Goal: Obtain resource: Download file/media

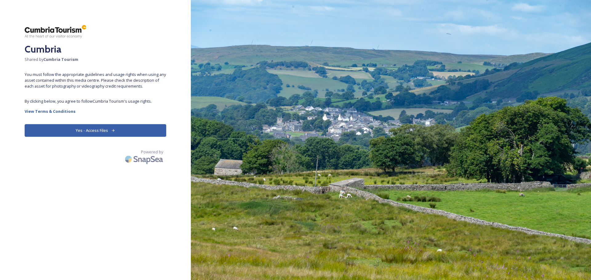
click at [83, 132] on button "Yes - Access Files" at bounding box center [96, 130] width 142 height 13
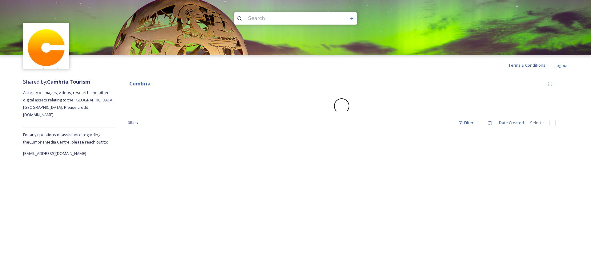
click at [138, 84] on strong "Cumbria" at bounding box center [139, 83] width 21 height 7
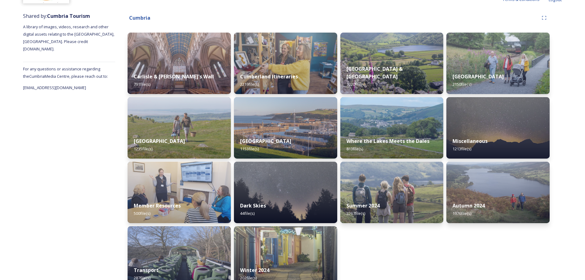
scroll to position [80, 0]
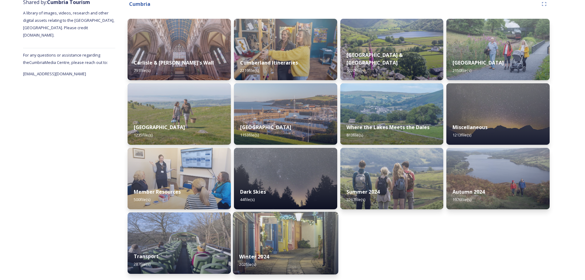
click at [286, 241] on img at bounding box center [285, 243] width 105 height 63
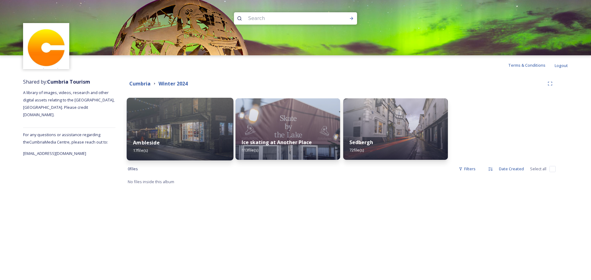
click at [164, 130] on img at bounding box center [180, 129] width 107 height 63
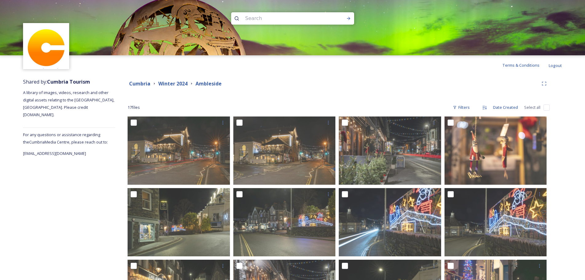
click at [547, 110] on input "checkbox" at bounding box center [547, 108] width 6 height 6
checkbox input "true"
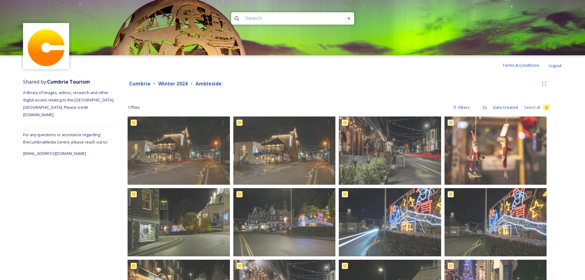
checkbox input "true"
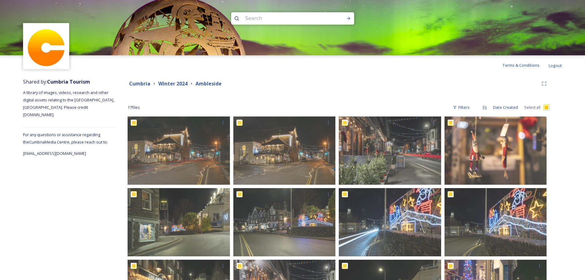
checkbox input "true"
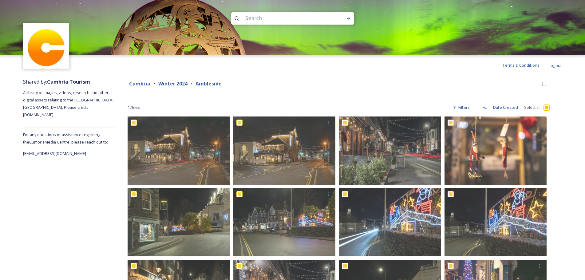
checkbox input "true"
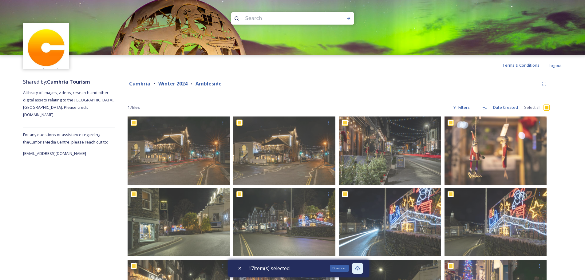
click at [358, 269] on icon at bounding box center [357, 268] width 5 height 5
click at [176, 81] on strong "Winter 2024" at bounding box center [172, 83] width 29 height 7
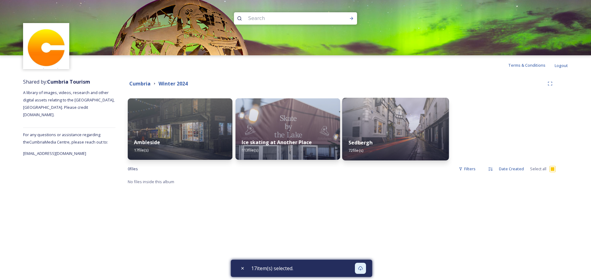
click at [395, 127] on img at bounding box center [395, 129] width 107 height 63
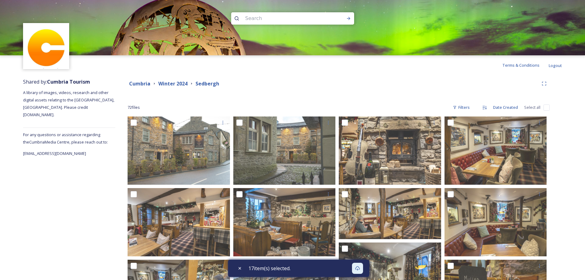
click at [546, 108] on input "checkbox" at bounding box center [547, 108] width 6 height 6
checkbox input "true"
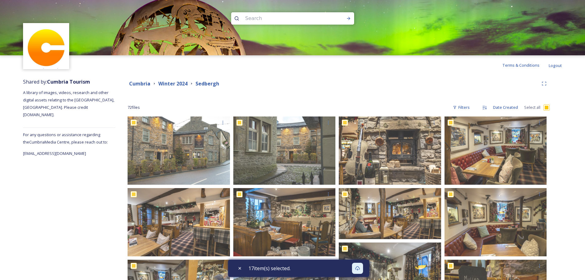
checkbox input "true"
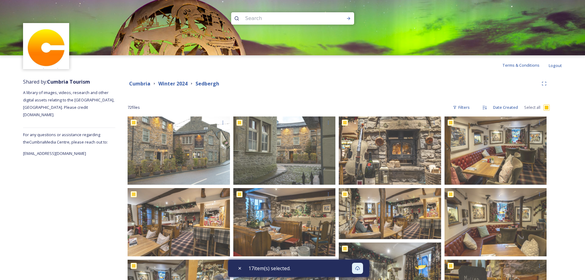
checkbox input "true"
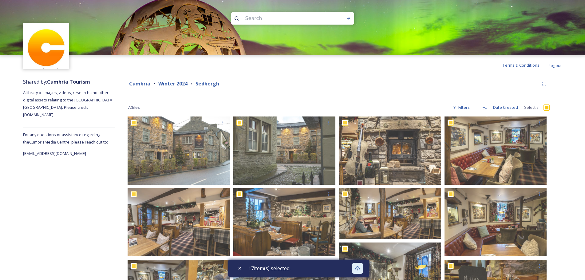
checkbox input "true"
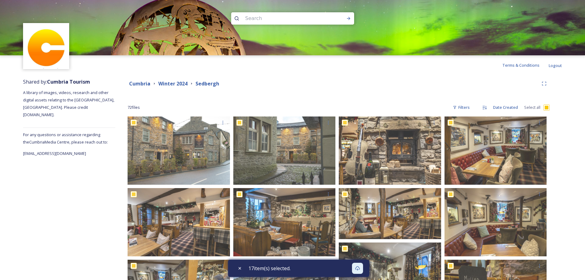
checkbox input "true"
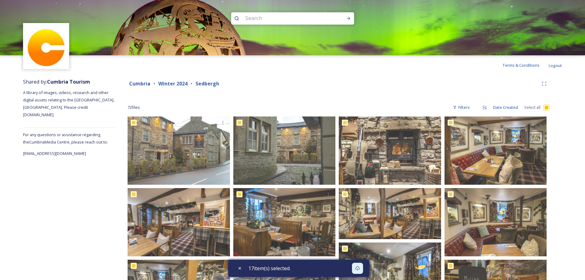
checkbox input "true"
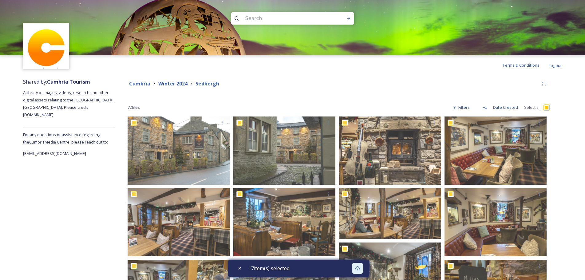
checkbox input "true"
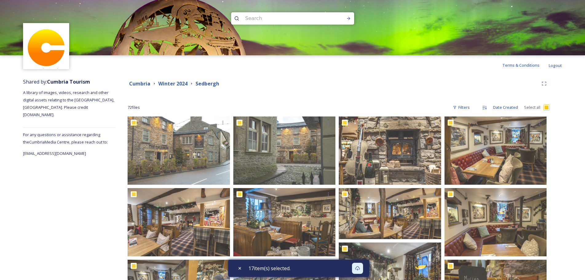
checkbox input "true"
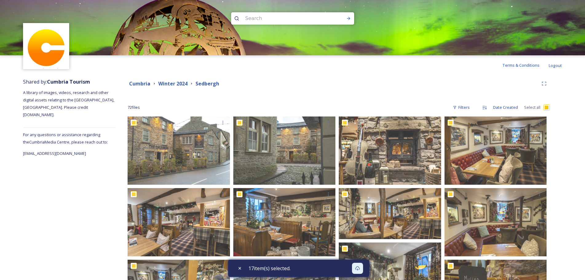
checkbox input "true"
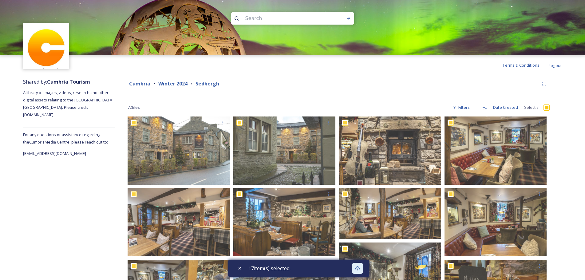
checkbox input "true"
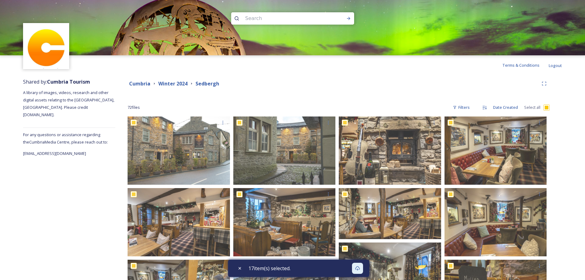
checkbox input "true"
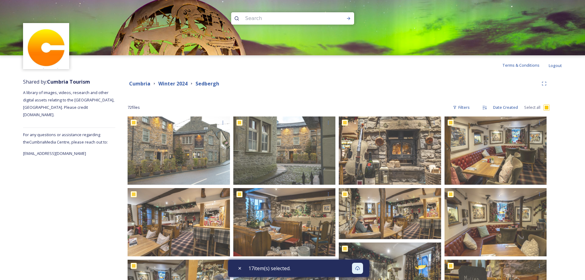
checkbox input "true"
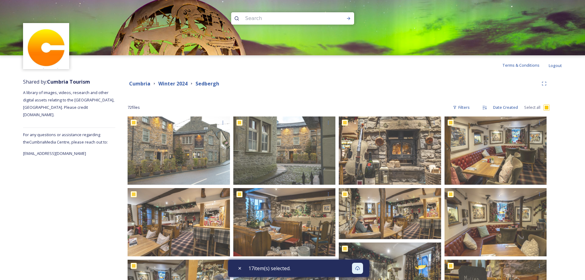
checkbox input "true"
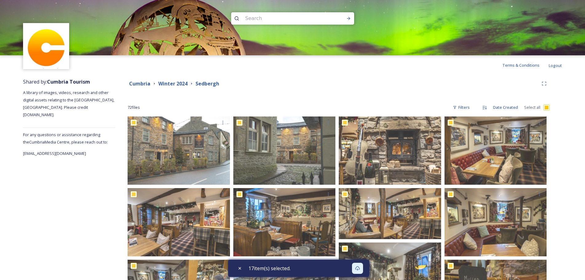
checkbox input "true"
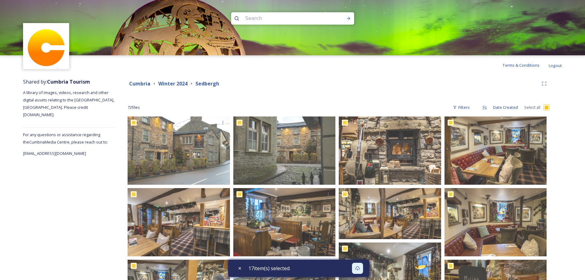
checkbox input "true"
click at [360, 267] on icon at bounding box center [357, 268] width 5 height 4
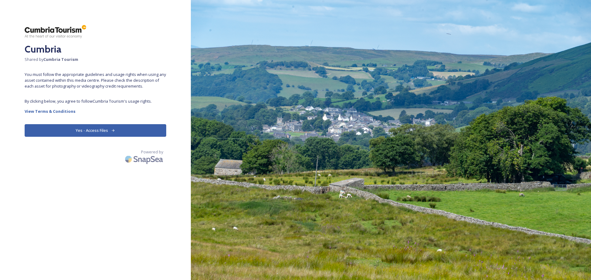
click at [105, 128] on button "Yes - Access Files" at bounding box center [96, 130] width 142 height 13
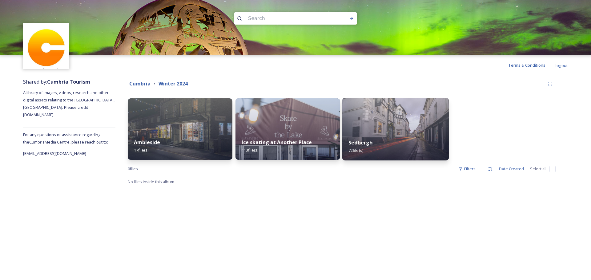
click at [365, 127] on img at bounding box center [395, 129] width 107 height 63
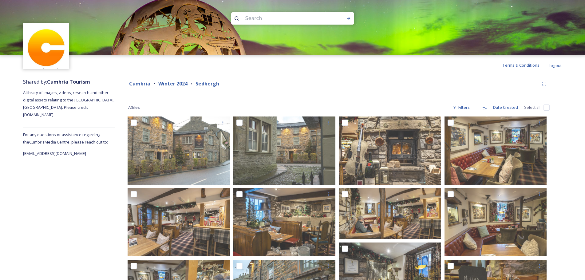
click at [547, 108] on input "checkbox" at bounding box center [547, 108] width 6 height 6
checkbox input "true"
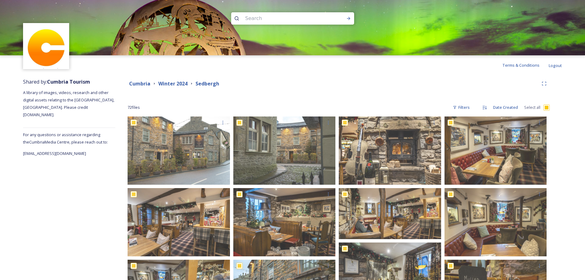
checkbox input "true"
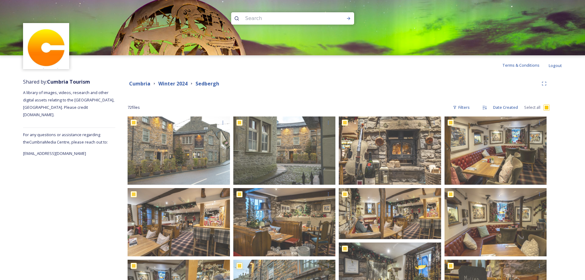
checkbox input "true"
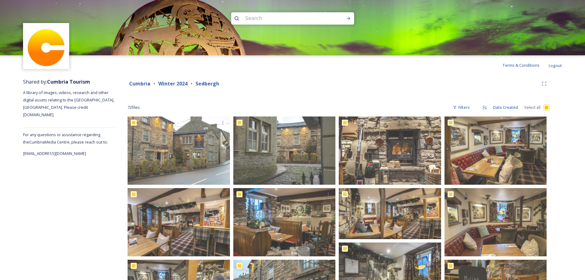
checkbox input "true"
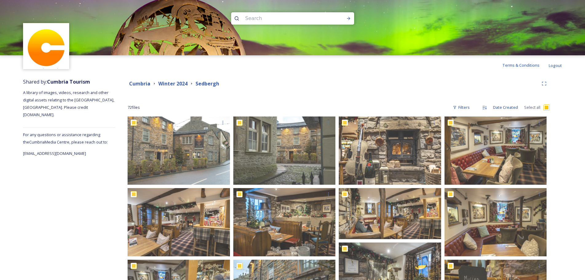
checkbox input "true"
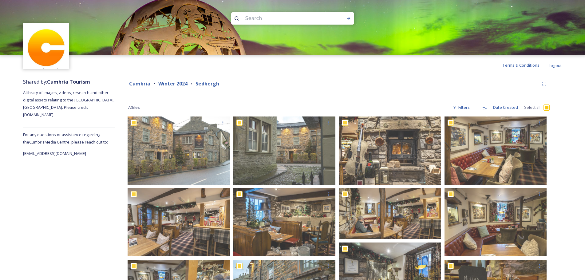
checkbox input "true"
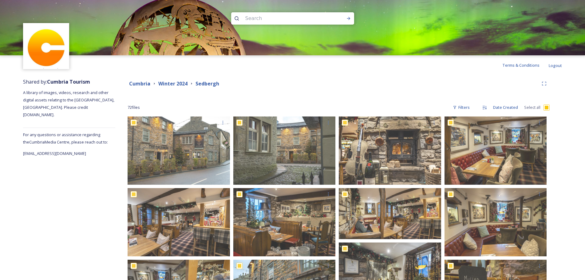
checkbox input "true"
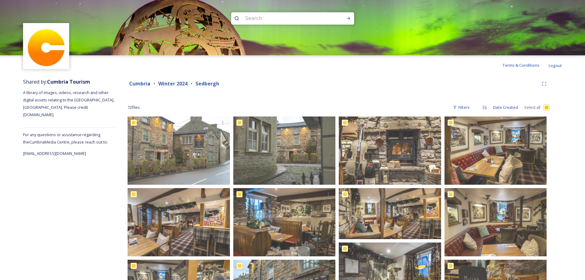
checkbox input "true"
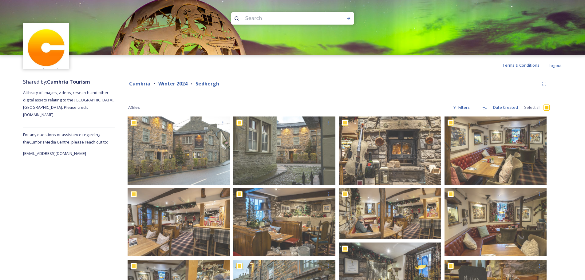
checkbox input "true"
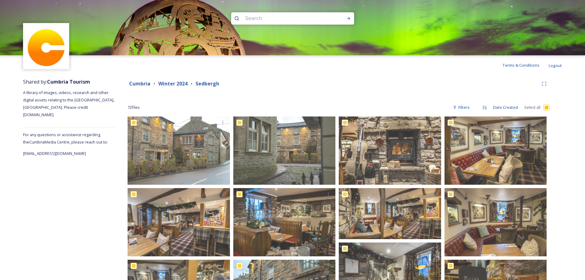
checkbox input "true"
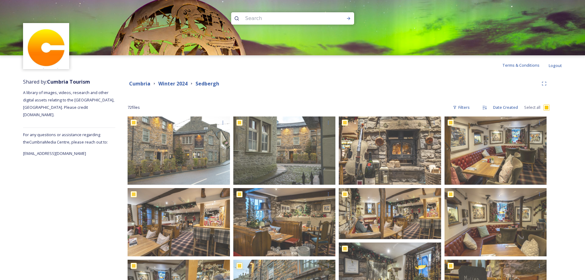
checkbox input "true"
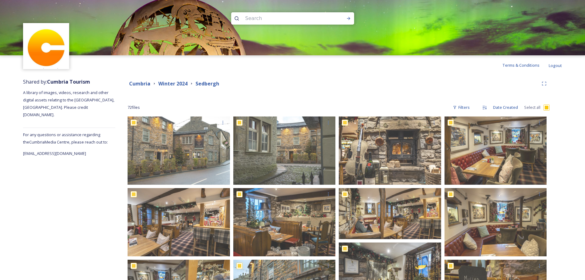
checkbox input "true"
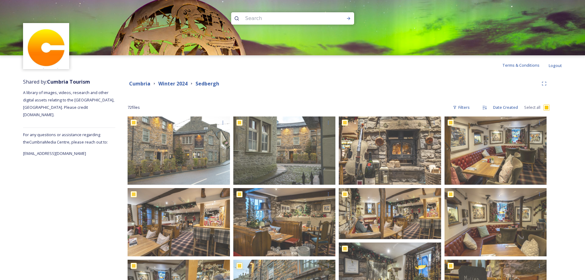
checkbox input "true"
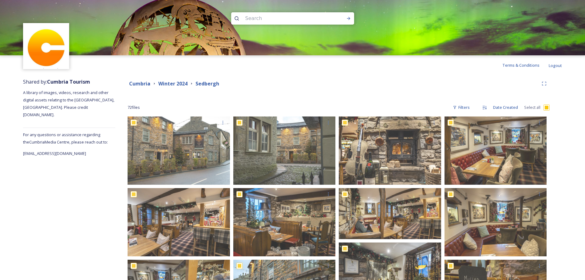
checkbox input "true"
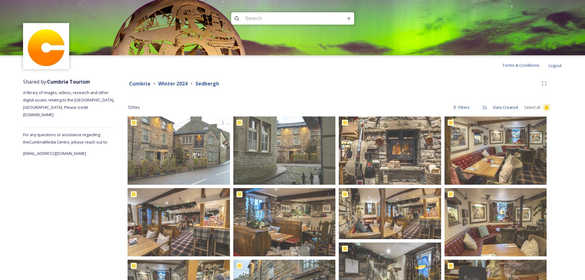
checkbox input "true"
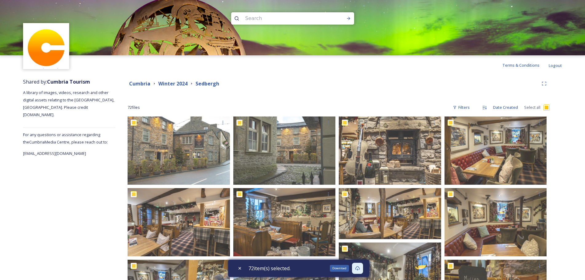
click at [360, 269] on icon at bounding box center [357, 268] width 5 height 5
click at [178, 84] on strong "Winter 2024" at bounding box center [172, 83] width 29 height 7
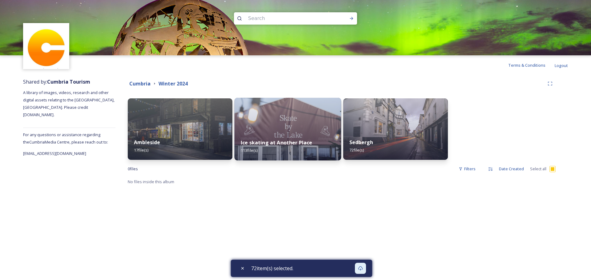
click at [297, 126] on img at bounding box center [287, 129] width 107 height 63
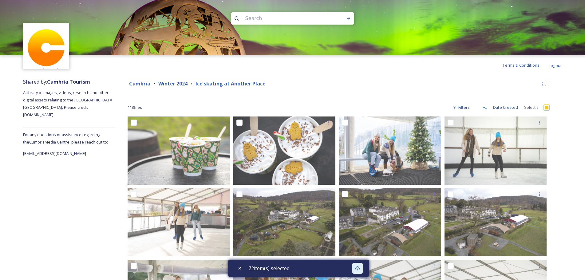
click at [547, 108] on input "checkbox" at bounding box center [547, 108] width 6 height 6
checkbox input "true"
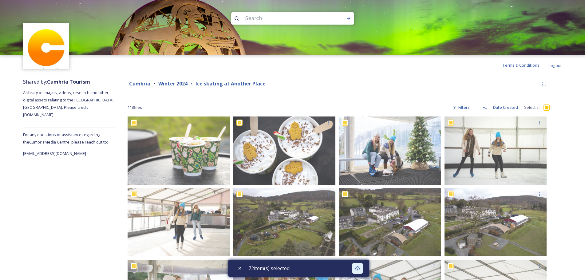
checkbox input "true"
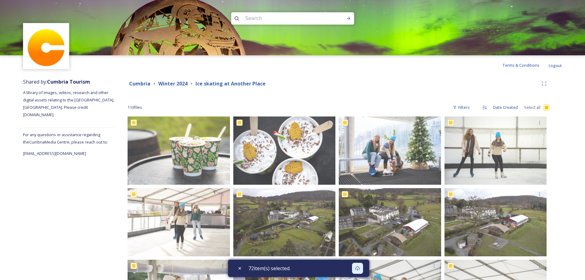
checkbox input "true"
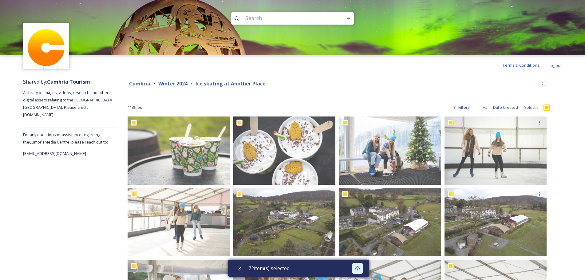
checkbox input "true"
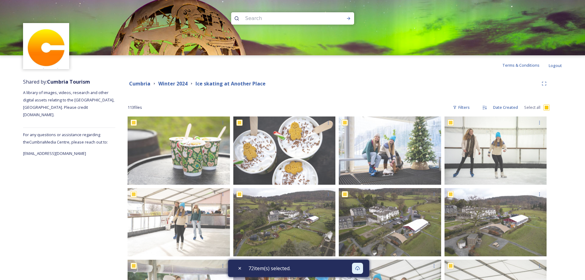
checkbox input "true"
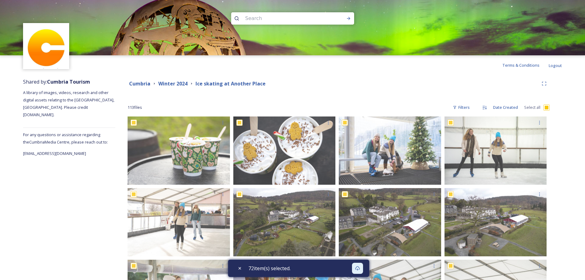
checkbox input "true"
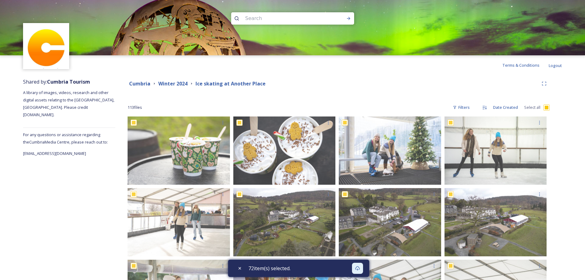
checkbox input "true"
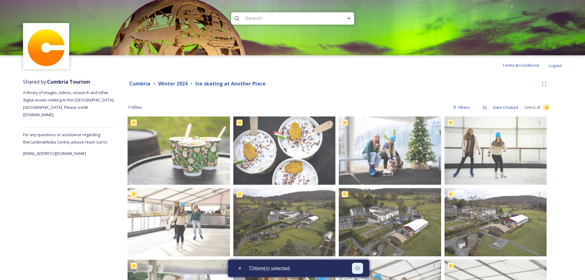
checkbox input "true"
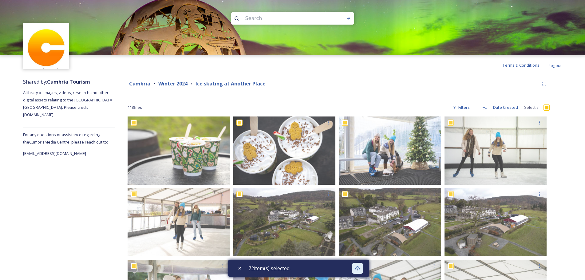
checkbox input "true"
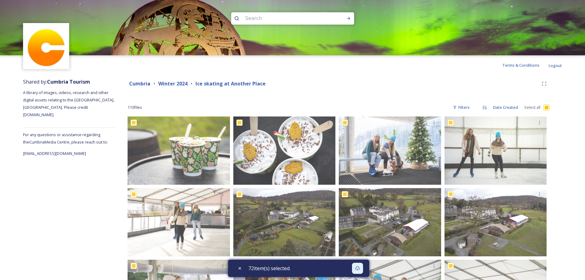
checkbox input "true"
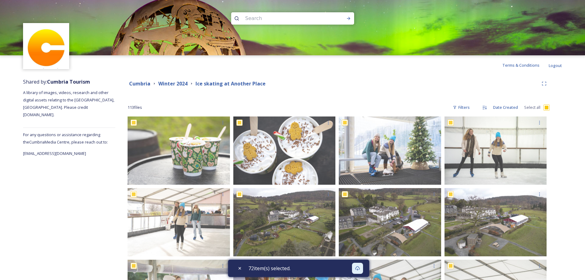
checkbox input "true"
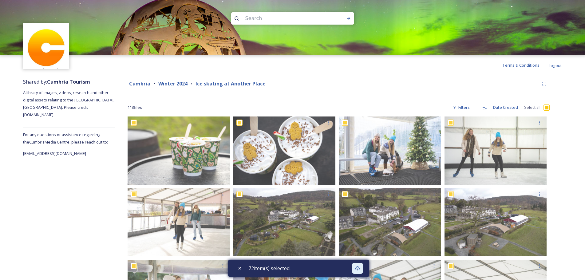
checkbox input "true"
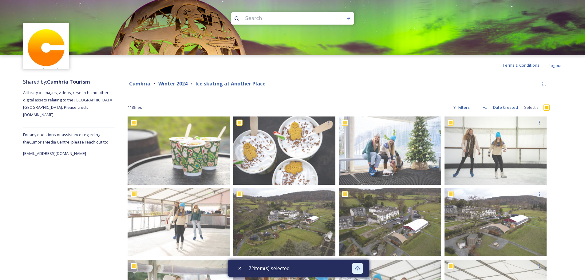
checkbox input "true"
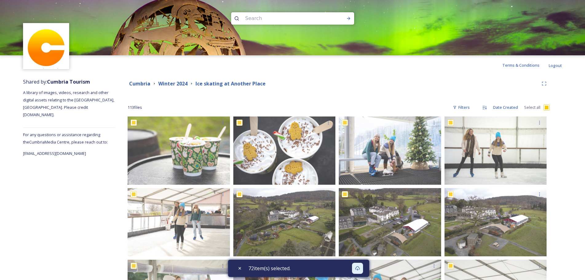
checkbox input "true"
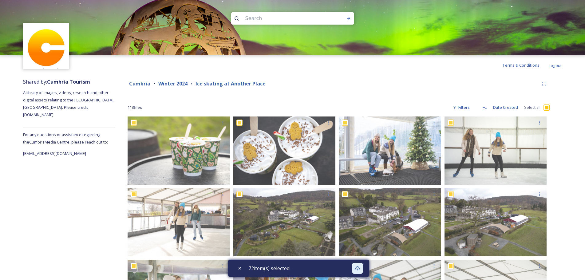
checkbox input "true"
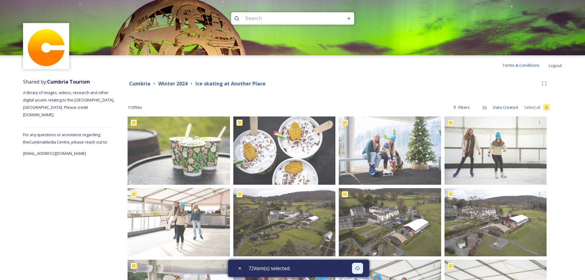
checkbox input "true"
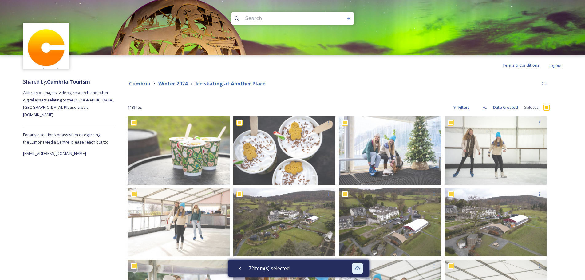
checkbox input "true"
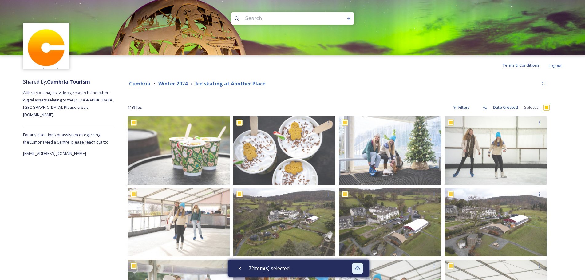
checkbox input "true"
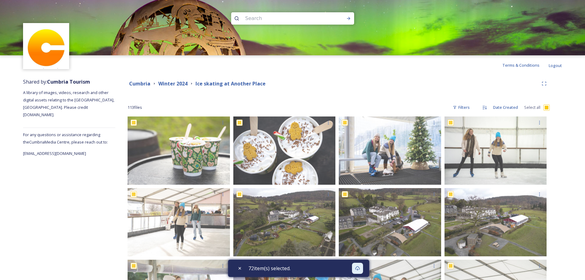
checkbox input "true"
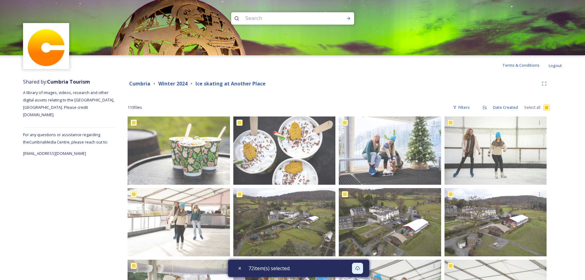
checkbox input "true"
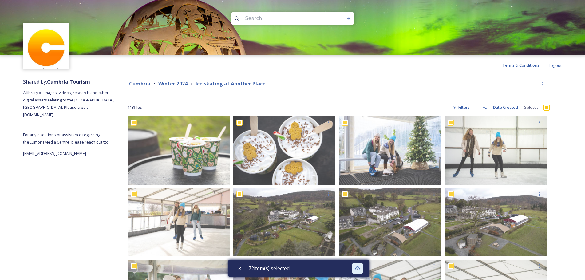
checkbox input "true"
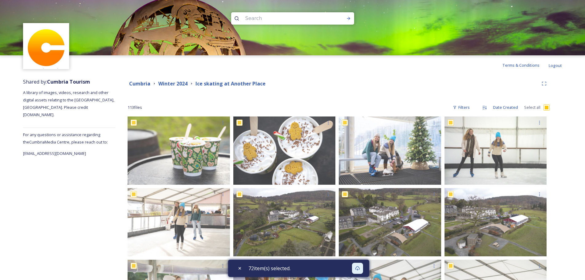
checkbox input "true"
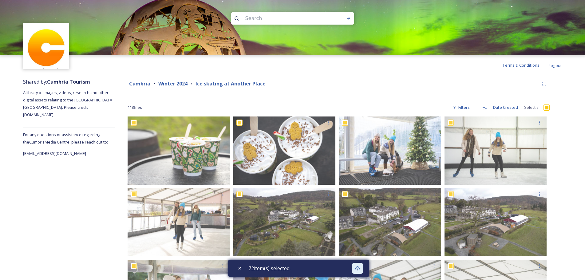
checkbox input "true"
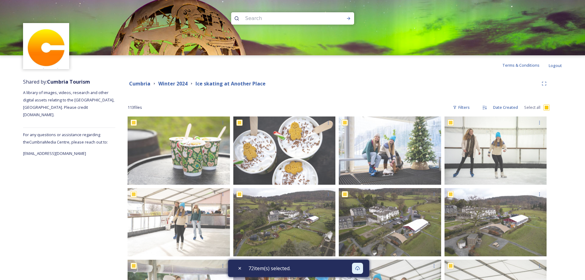
checkbox input "true"
click at [361, 267] on icon at bounding box center [360, 268] width 5 height 4
click at [143, 83] on strong "Cumbria" at bounding box center [139, 83] width 21 height 7
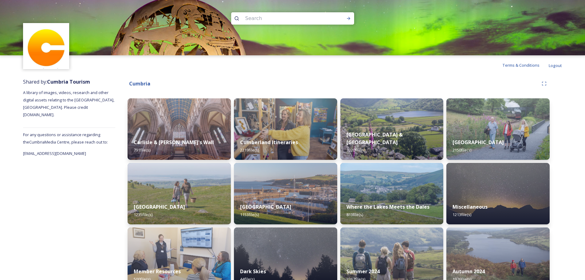
scroll to position [80, 0]
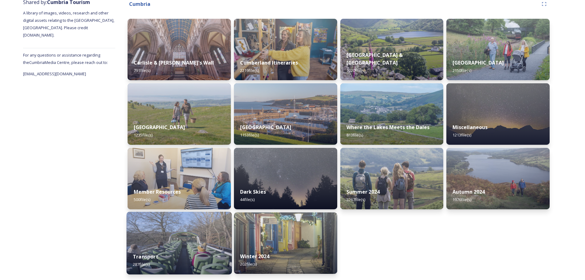
click at [192, 238] on img at bounding box center [179, 243] width 105 height 63
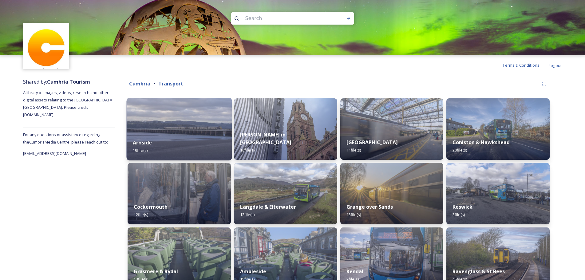
click at [209, 118] on img at bounding box center [179, 129] width 105 height 63
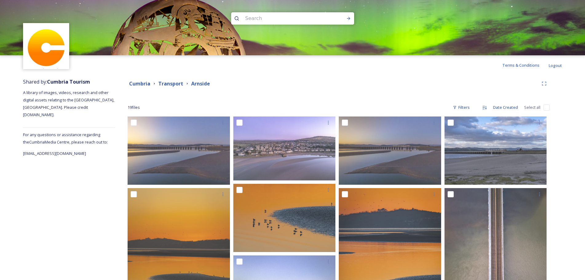
click at [546, 108] on input "checkbox" at bounding box center [547, 108] width 6 height 6
checkbox input "true"
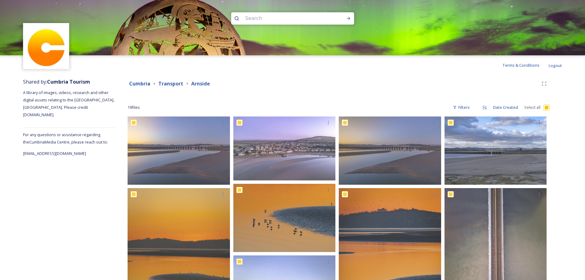
checkbox input "true"
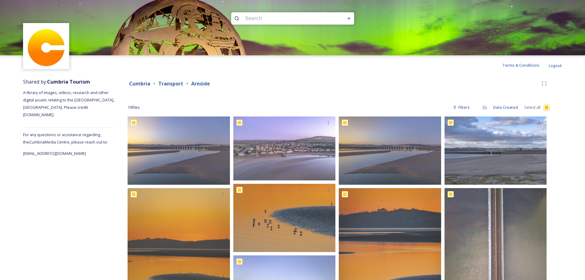
checkbox input "true"
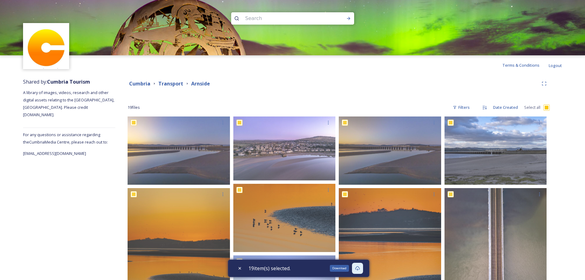
click at [360, 270] on icon at bounding box center [357, 268] width 5 height 4
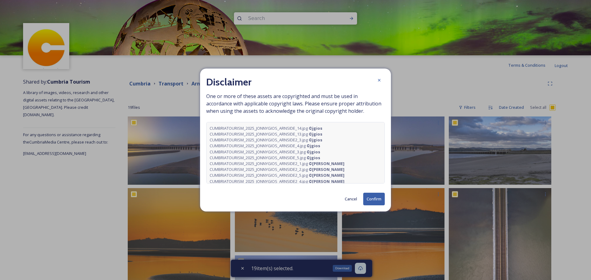
click at [374, 198] on button "Confirm" at bounding box center [374, 199] width 22 height 13
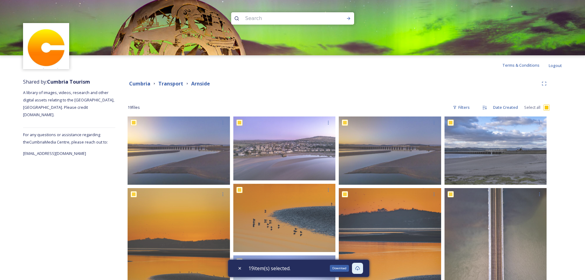
click at [172, 84] on strong "Transport" at bounding box center [170, 83] width 25 height 7
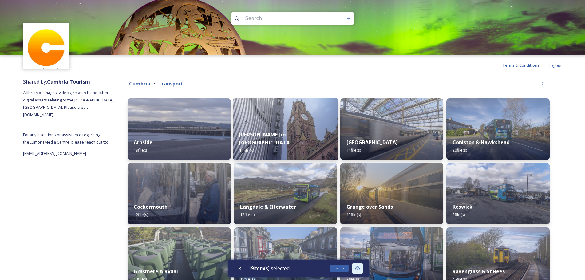
click at [255, 138] on div "[PERSON_NAME] in Furness 10 file(s)" at bounding box center [285, 143] width 105 height 36
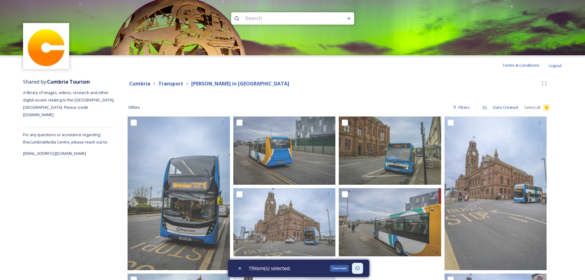
click at [548, 107] on input "checkbox" at bounding box center [547, 108] width 6 height 6
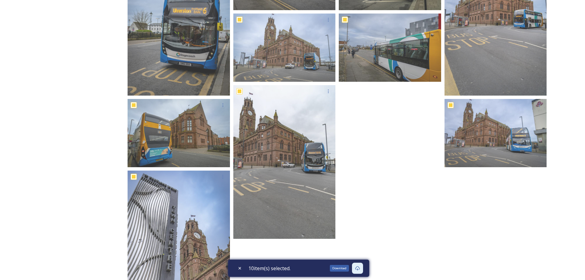
scroll to position [232, 0]
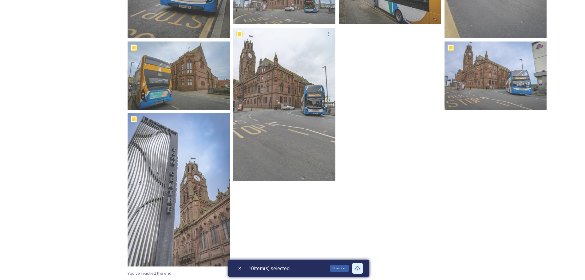
click at [360, 268] on icon at bounding box center [357, 268] width 5 height 5
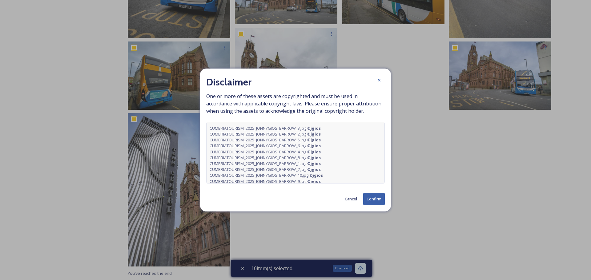
click at [377, 196] on button "Confirm" at bounding box center [374, 199] width 22 height 13
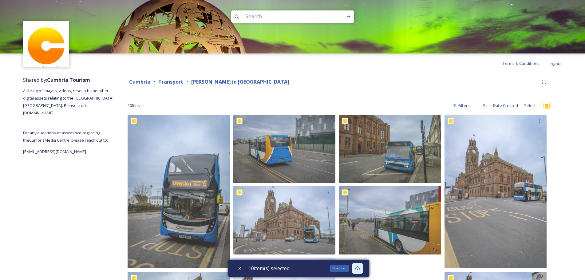
scroll to position [0, 0]
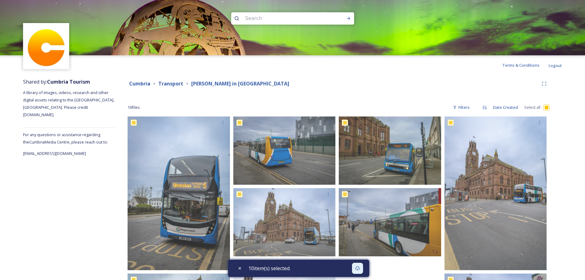
click at [170, 83] on strong "Transport" at bounding box center [170, 83] width 25 height 7
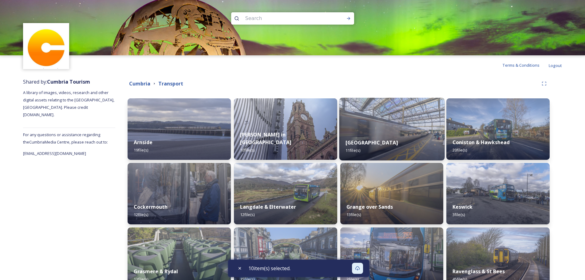
click at [372, 125] on img at bounding box center [391, 129] width 105 height 63
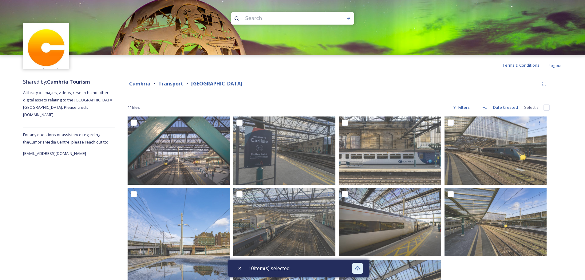
click at [67, 213] on div "Shared by: Cumbria Tourism A library of images, videos, research and other digi…" at bounding box center [69, 251] width 92 height 352
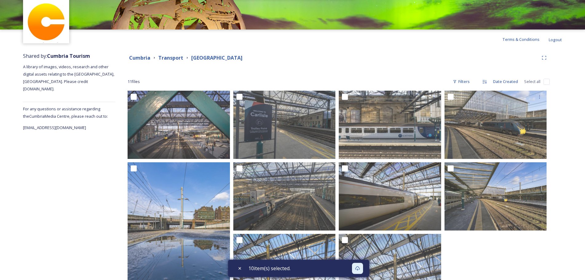
scroll to position [19, 0]
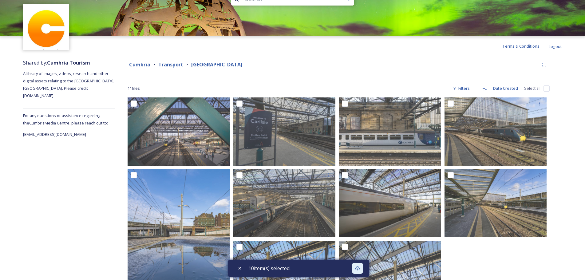
click at [547, 87] on input "checkbox" at bounding box center [547, 89] width 6 height 6
click at [360, 267] on icon at bounding box center [357, 268] width 5 height 5
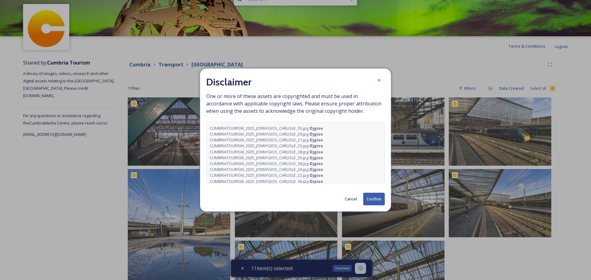
click at [372, 197] on button "Confirm" at bounding box center [374, 199] width 22 height 13
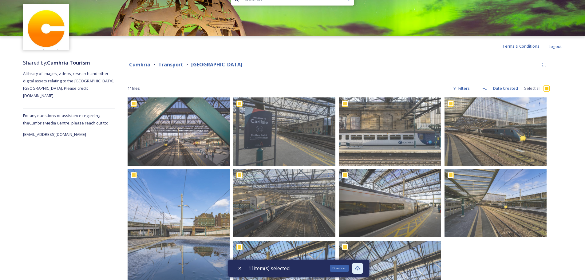
click at [563, 160] on div "Shared by: Cumbria Tourism A library of images, videos, research and other digi…" at bounding box center [292, 232] width 585 height 352
click at [170, 64] on strong "Transport" at bounding box center [170, 64] width 25 height 7
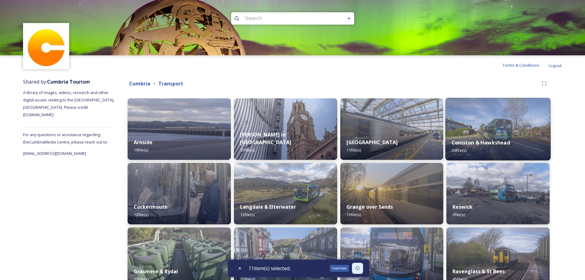
click at [486, 127] on img at bounding box center [498, 129] width 105 height 63
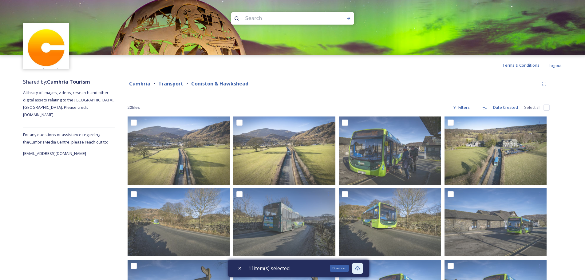
click at [104, 190] on div "Shared by: Cumbria Tourism A library of images, videos, research and other digi…" at bounding box center [69, 280] width 92 height 410
click at [546, 107] on input "checkbox" at bounding box center [547, 108] width 6 height 6
click at [357, 268] on icon at bounding box center [357, 268] width 5 height 5
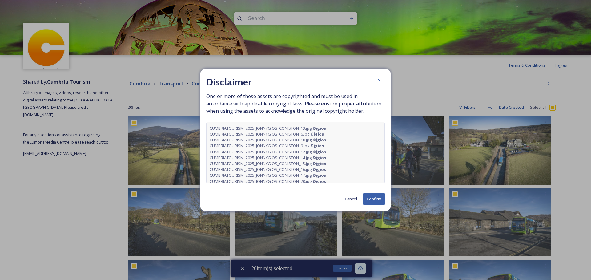
click at [369, 198] on button "Confirm" at bounding box center [374, 199] width 22 height 13
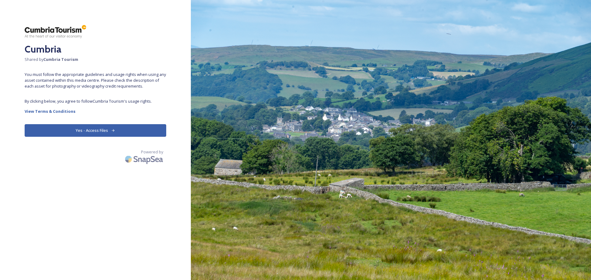
click at [121, 130] on button "Yes - Access Files" at bounding box center [96, 130] width 142 height 13
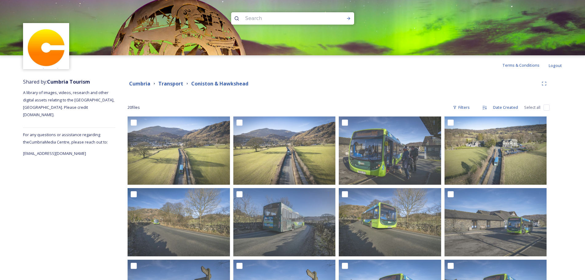
click at [548, 107] on input "checkbox" at bounding box center [547, 108] width 6 height 6
checkbox input "true"
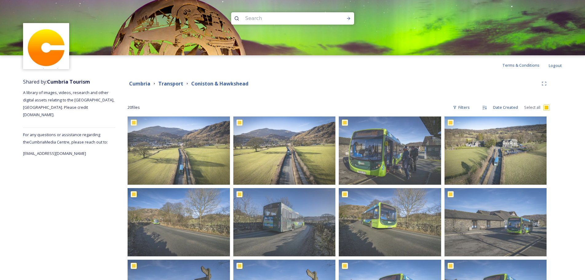
checkbox input "true"
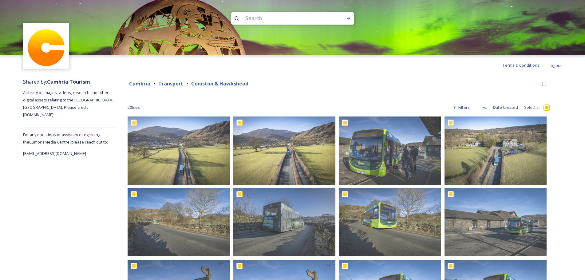
checkbox input "true"
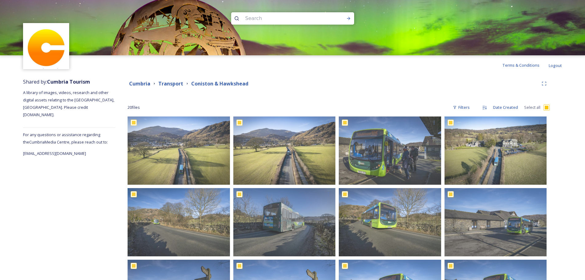
checkbox input "true"
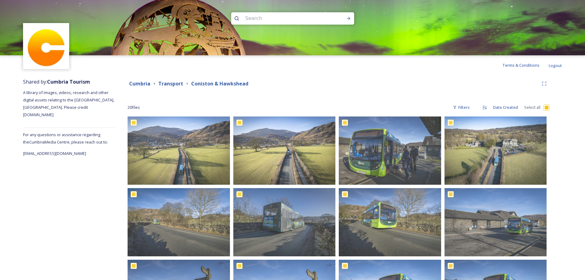
checkbox input "true"
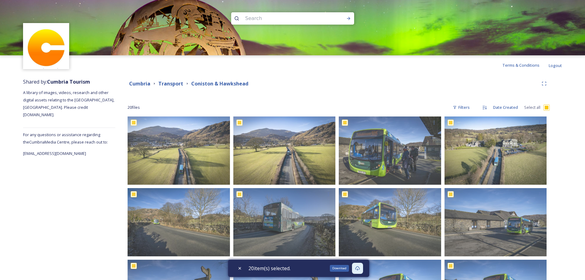
click at [360, 267] on icon at bounding box center [357, 268] width 5 height 4
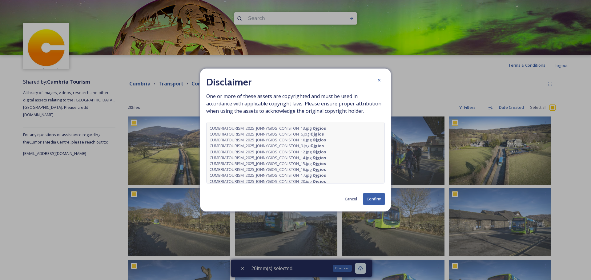
click at [376, 198] on button "Confirm" at bounding box center [374, 199] width 22 height 13
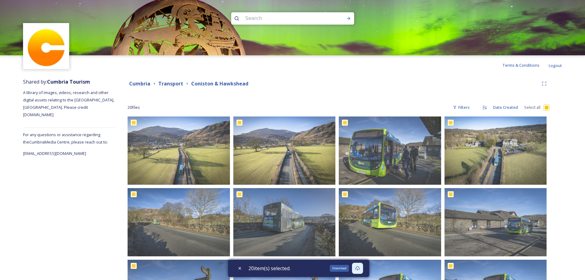
click at [567, 152] on div "Shared by: Cumbria Tourism A library of images, videos, research and other digi…" at bounding box center [292, 280] width 585 height 410
click at [169, 84] on strong "Transport" at bounding box center [170, 83] width 25 height 7
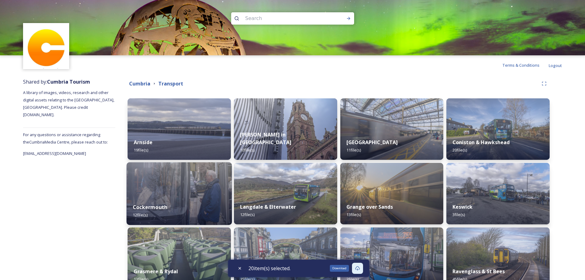
click at [150, 192] on img at bounding box center [179, 193] width 105 height 63
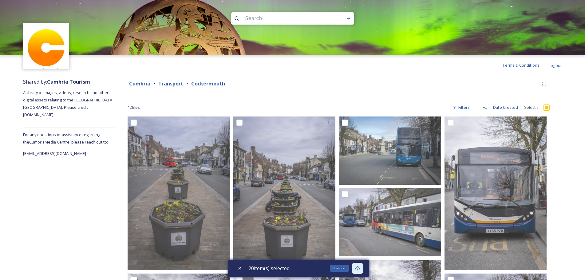
click at [549, 109] on input "checkbox" at bounding box center [547, 108] width 6 height 6
checkbox input "true"
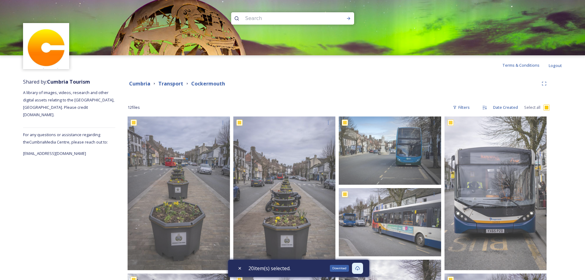
checkbox input "true"
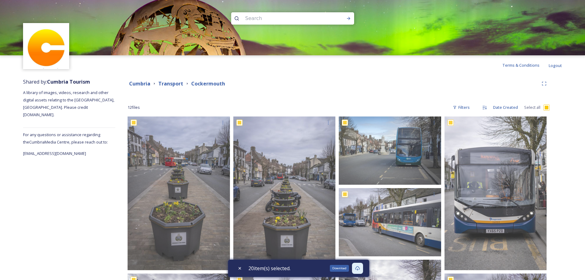
checkbox input "true"
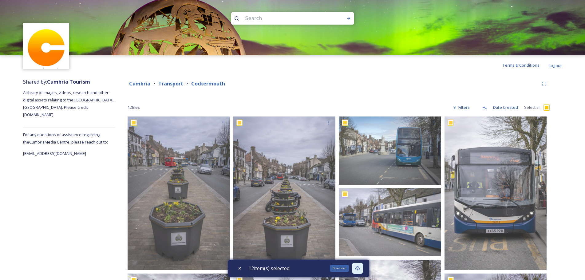
click at [360, 266] on icon at bounding box center [357, 268] width 5 height 5
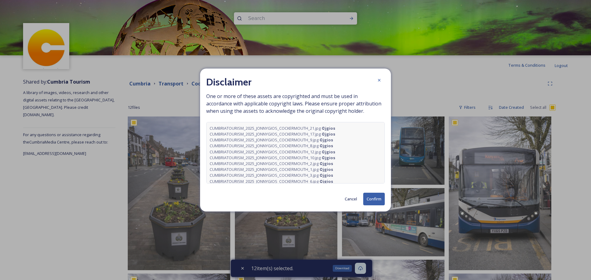
click at [374, 199] on button "Confirm" at bounding box center [374, 199] width 22 height 13
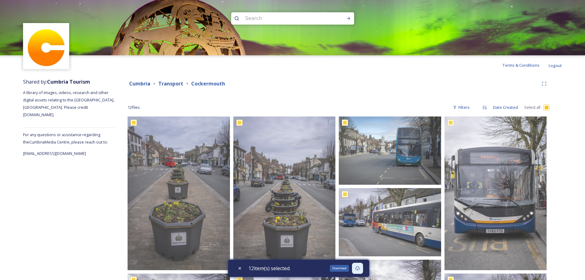
click at [162, 84] on strong "Transport" at bounding box center [170, 83] width 25 height 7
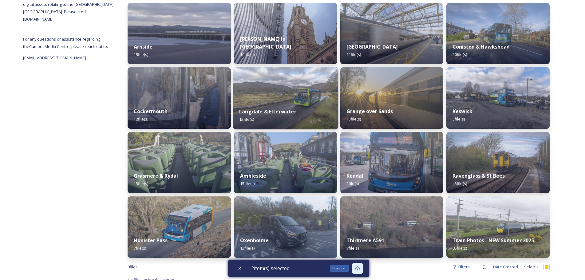
scroll to position [102, 0]
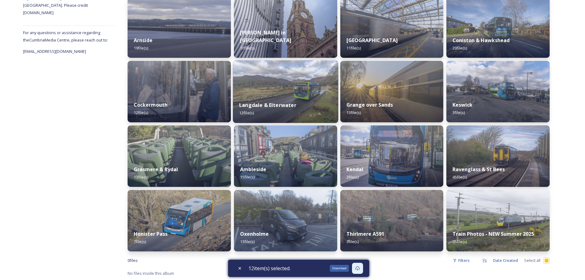
click at [268, 96] on div "Langdale & Elterwater 12 file(s)" at bounding box center [285, 109] width 105 height 28
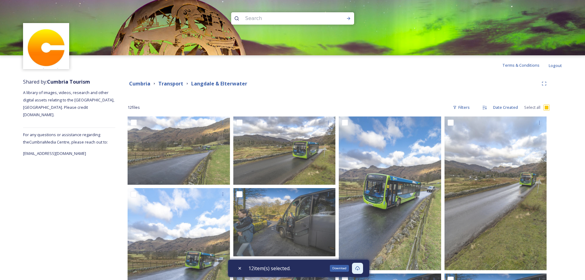
click at [107, 205] on div "Shared by: Cumbria Tourism A library of images, videos, research and other digi…" at bounding box center [69, 251] width 92 height 352
click at [545, 109] on input "checkbox" at bounding box center [547, 108] width 6 height 6
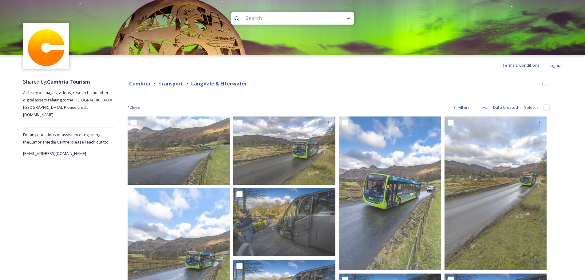
click at [546, 109] on input "checkbox" at bounding box center [547, 108] width 6 height 6
checkbox input "true"
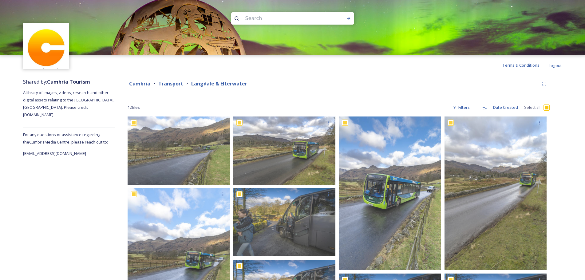
checkbox input "true"
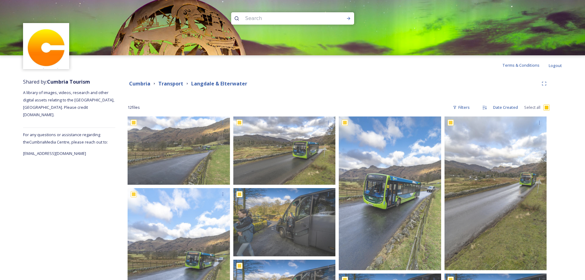
checkbox input "true"
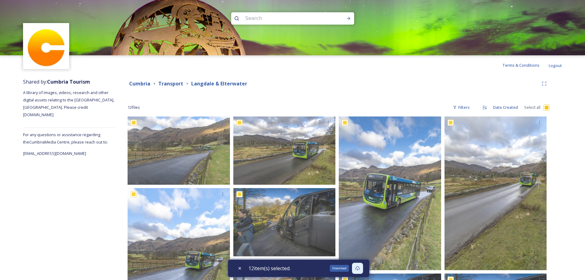
click at [359, 270] on icon at bounding box center [357, 268] width 5 height 5
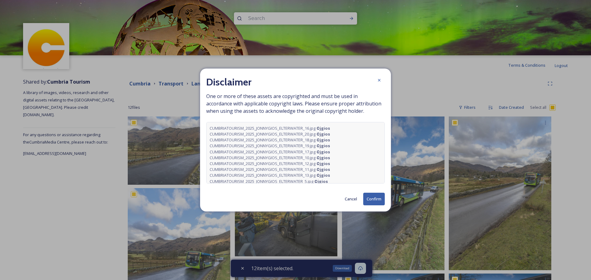
click at [374, 198] on button "Confirm" at bounding box center [374, 199] width 22 height 13
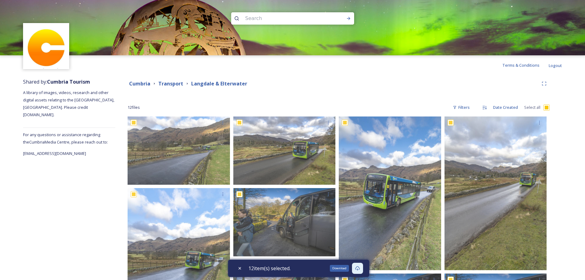
click at [567, 90] on div "Shared by: Cumbria Tourism A library of images, videos, research and other digi…" at bounding box center [292, 251] width 585 height 352
click at [169, 84] on strong "Transport" at bounding box center [170, 83] width 25 height 7
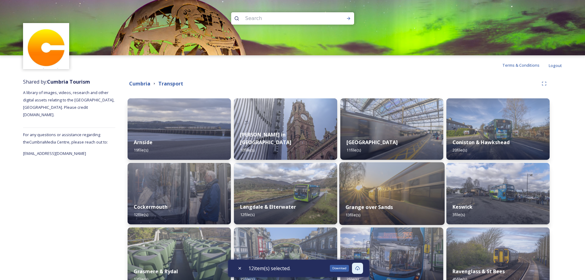
click at [372, 195] on img at bounding box center [391, 193] width 105 height 63
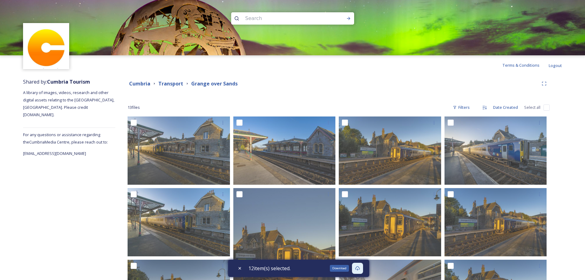
click at [548, 108] on input "checkbox" at bounding box center [547, 108] width 6 height 6
checkbox input "true"
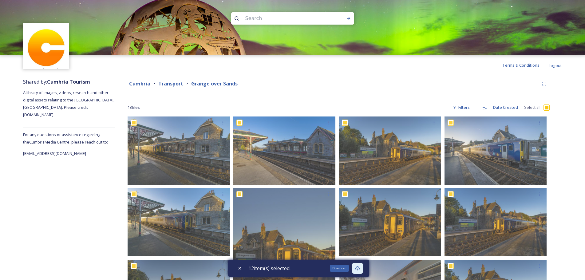
checkbox input "true"
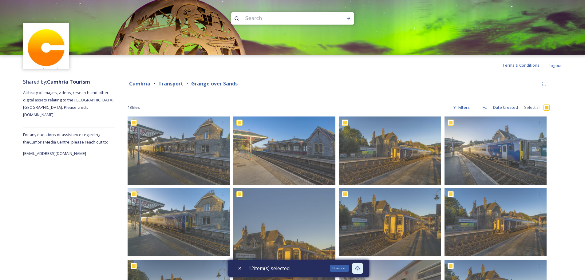
checkbox input "true"
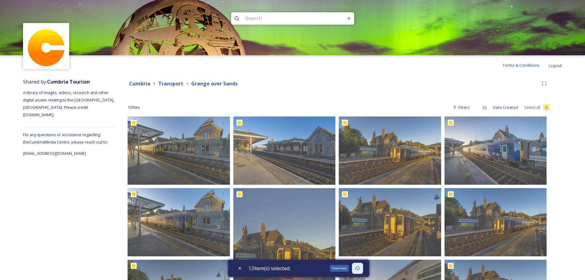
checkbox input "true"
click at [359, 268] on icon at bounding box center [357, 268] width 5 height 5
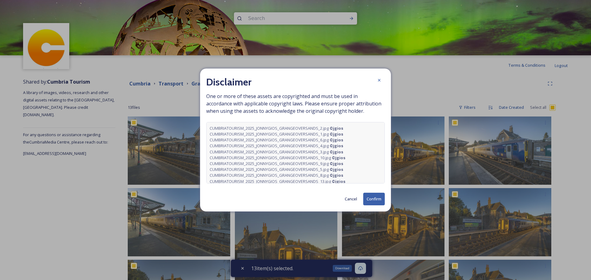
click at [374, 200] on button "Confirm" at bounding box center [374, 199] width 22 height 13
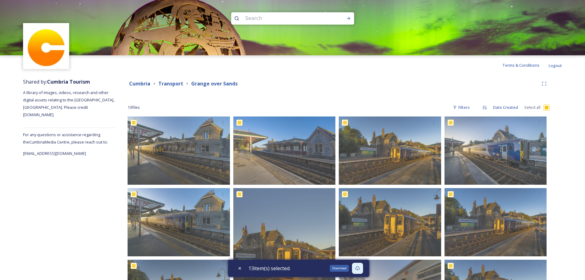
click at [176, 84] on strong "Transport" at bounding box center [170, 83] width 25 height 7
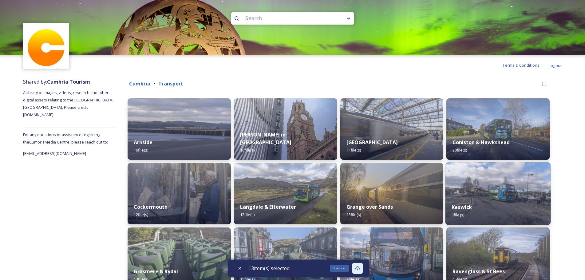
click at [502, 210] on div "Keswick 3 file(s)" at bounding box center [498, 211] width 105 height 28
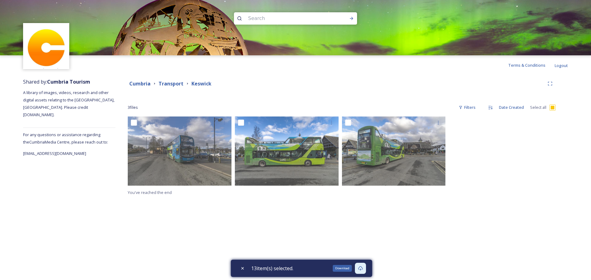
click at [201, 213] on div "Terms & Conditions Logout Shared by: Cumbria Tourism A library of images, video…" at bounding box center [295, 140] width 591 height 280
click at [551, 109] on input "checkbox" at bounding box center [552, 108] width 6 height 6
checkbox input "true"
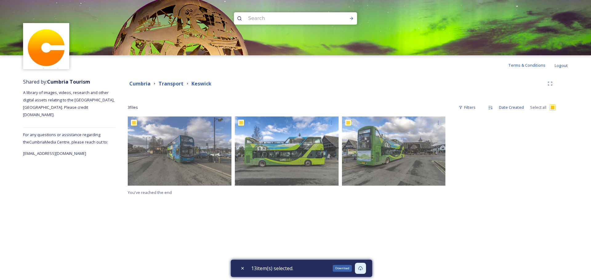
checkbox input "true"
click at [360, 268] on icon at bounding box center [357, 268] width 5 height 5
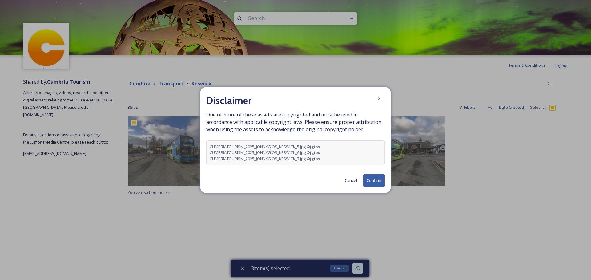
click at [370, 182] on button "Confirm" at bounding box center [374, 180] width 22 height 13
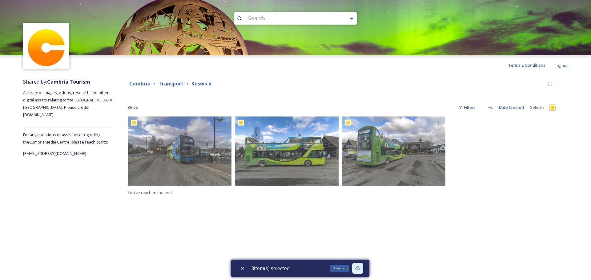
click at [461, 243] on div "Terms & Conditions Logout Shared by: Cumbria Tourism A library of images, video…" at bounding box center [295, 140] width 591 height 280
click at [172, 84] on strong "Transport" at bounding box center [170, 83] width 25 height 7
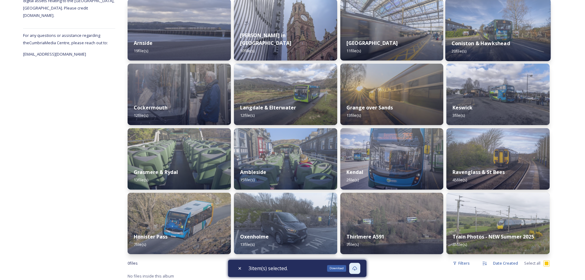
scroll to position [102, 0]
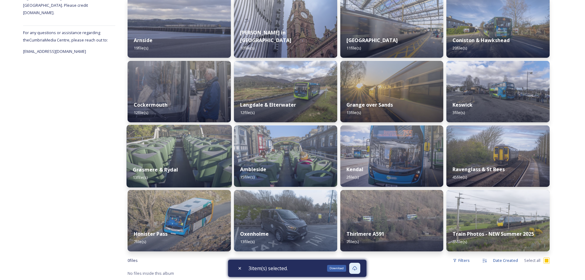
click at [203, 165] on div "Grasmere & Rydal 13 file(s)" at bounding box center [179, 174] width 105 height 28
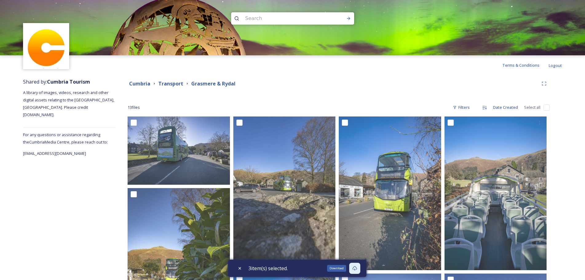
click at [547, 110] on input "checkbox" at bounding box center [547, 108] width 6 height 6
checkbox input "true"
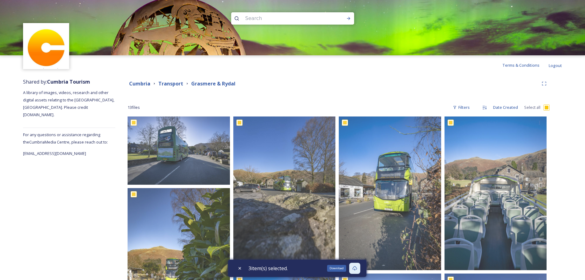
checkbox input "true"
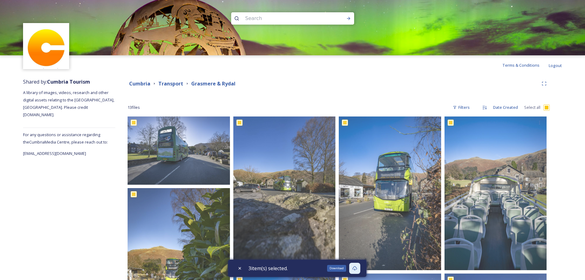
checkbox input "true"
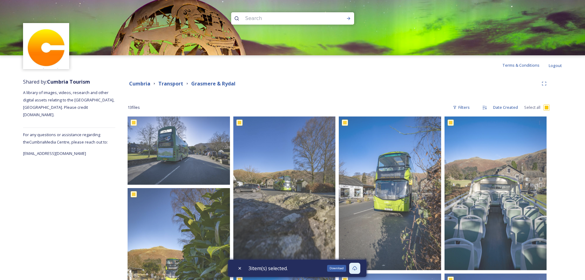
checkbox input "true"
click at [360, 270] on icon at bounding box center [357, 268] width 5 height 5
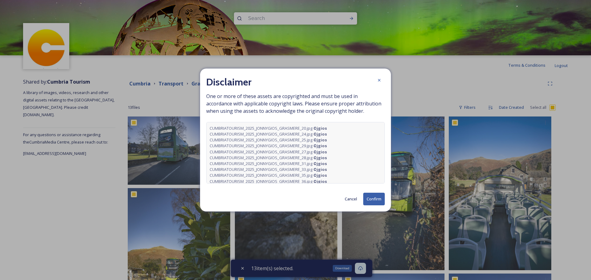
click at [369, 201] on button "Confirm" at bounding box center [374, 199] width 22 height 13
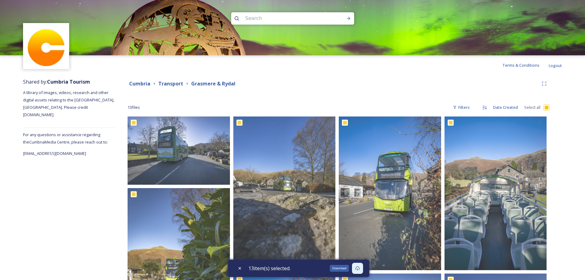
click at [165, 83] on strong "Transport" at bounding box center [170, 83] width 25 height 7
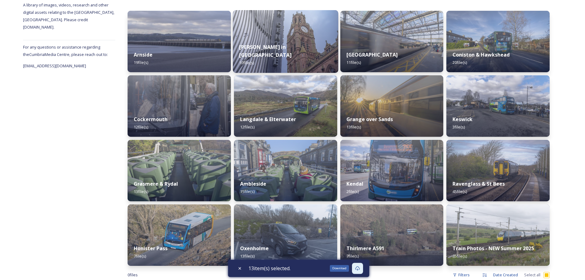
scroll to position [102, 0]
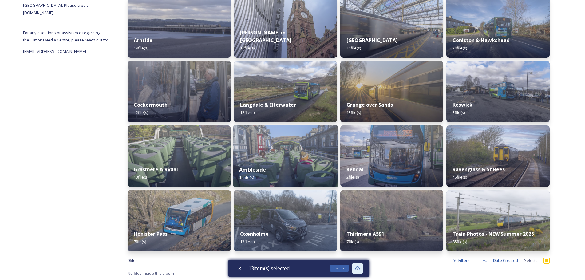
click at [277, 158] on img at bounding box center [285, 156] width 105 height 63
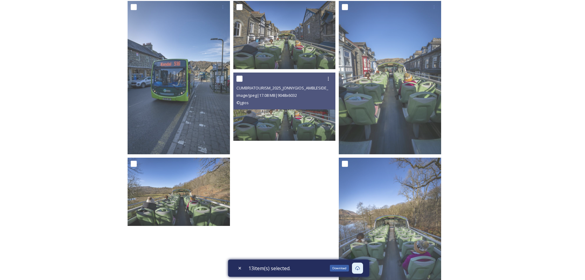
scroll to position [389, 0]
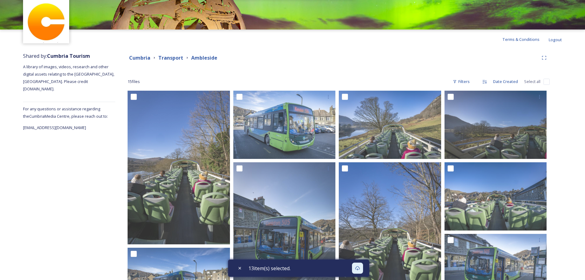
scroll to position [0, 0]
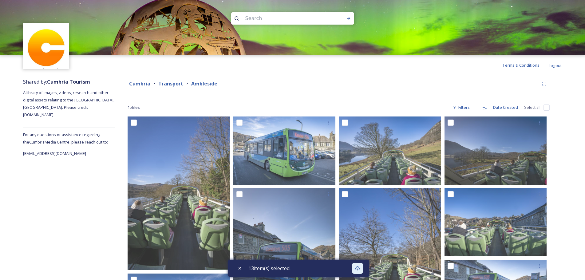
click at [546, 106] on input "checkbox" at bounding box center [547, 108] width 6 height 6
checkbox input "true"
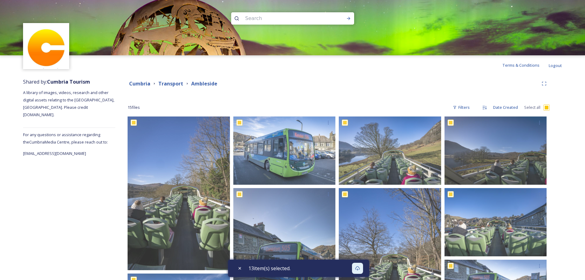
checkbox input "true"
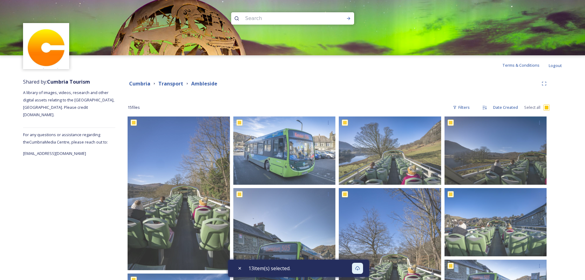
checkbox input "true"
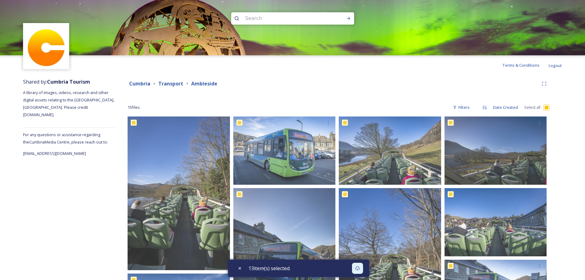
checkbox input "true"
click at [358, 269] on icon at bounding box center [357, 268] width 5 height 4
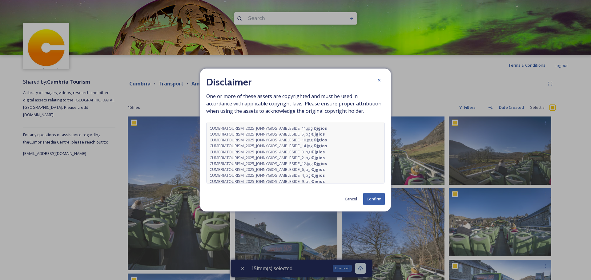
click at [371, 201] on button "Confirm" at bounding box center [374, 199] width 22 height 13
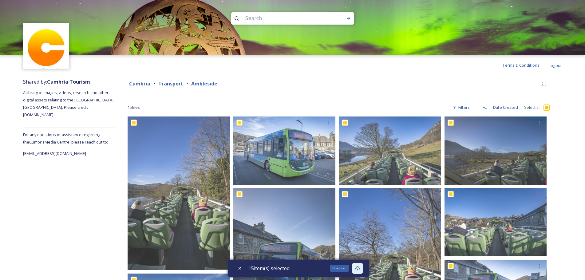
click at [174, 84] on strong "Transport" at bounding box center [170, 83] width 25 height 7
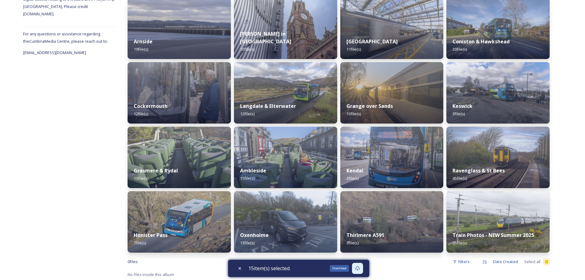
scroll to position [102, 0]
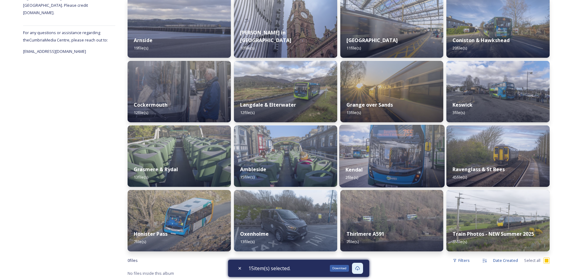
click at [372, 156] on img at bounding box center [391, 156] width 105 height 63
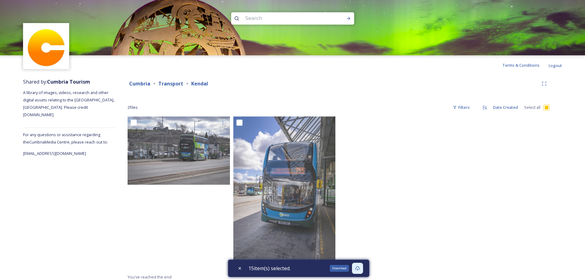
click at [546, 108] on input "checkbox" at bounding box center [547, 108] width 6 height 6
checkbox input "true"
click at [355, 270] on icon at bounding box center [355, 268] width 5 height 5
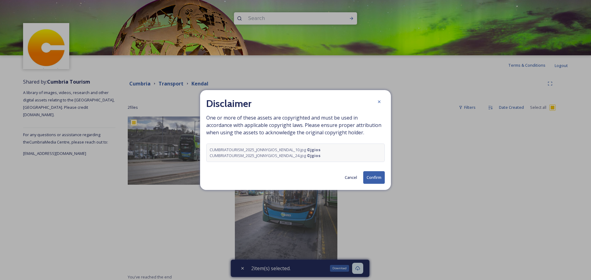
click at [379, 177] on button "Confirm" at bounding box center [374, 177] width 22 height 13
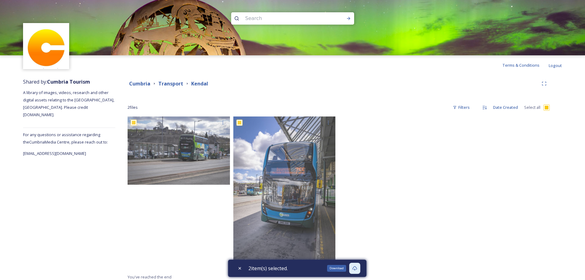
click at [522, 227] on div at bounding box center [498, 195] width 106 height 157
click at [163, 85] on strong "Transport" at bounding box center [170, 83] width 25 height 7
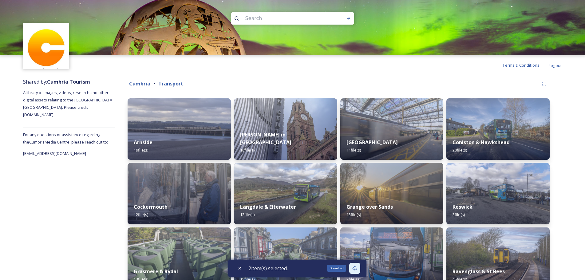
scroll to position [102, 0]
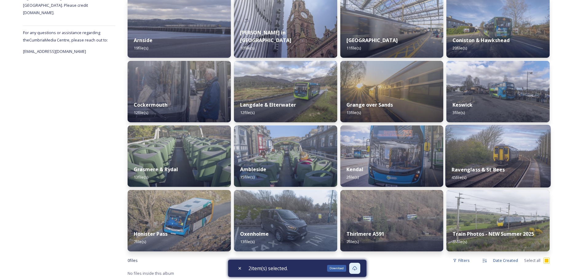
click at [480, 155] on img at bounding box center [498, 156] width 105 height 63
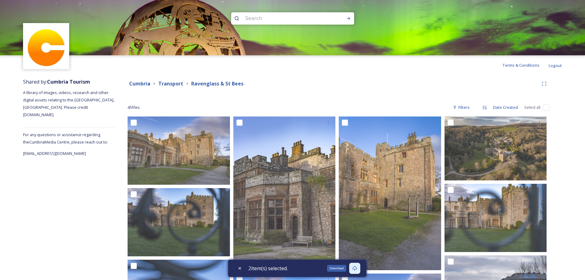
click at [547, 109] on input "checkbox" at bounding box center [547, 108] width 6 height 6
checkbox input "true"
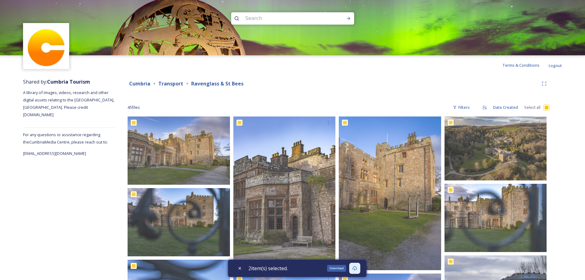
checkbox input "true"
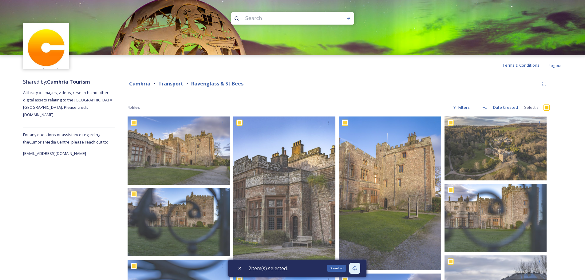
checkbox input "true"
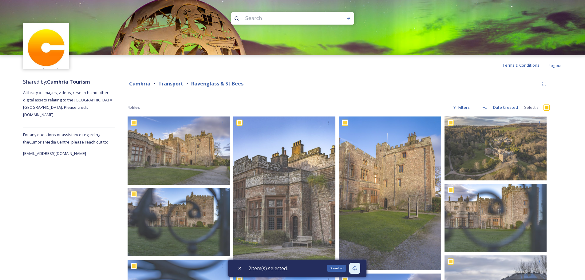
checkbox input "true"
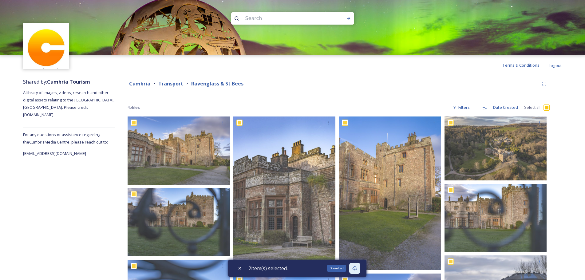
checkbox input "true"
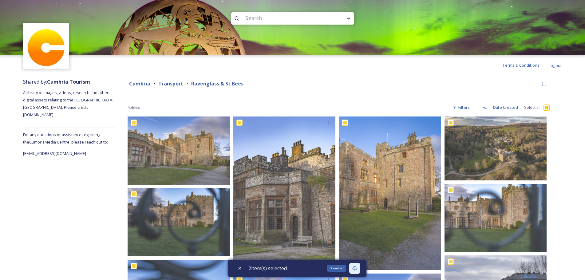
checkbox input "true"
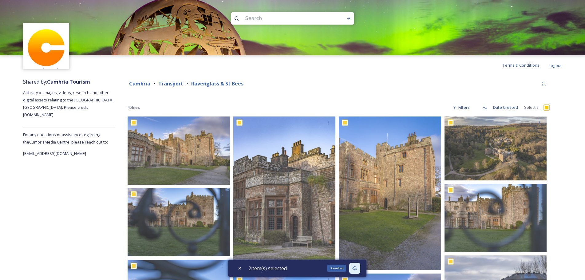
checkbox input "true"
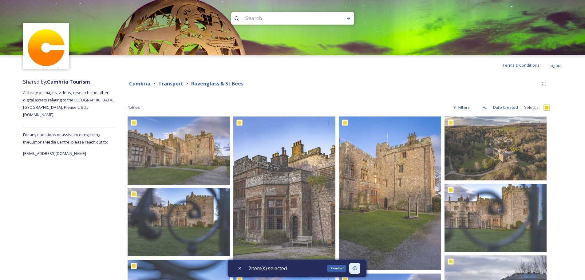
checkbox input "true"
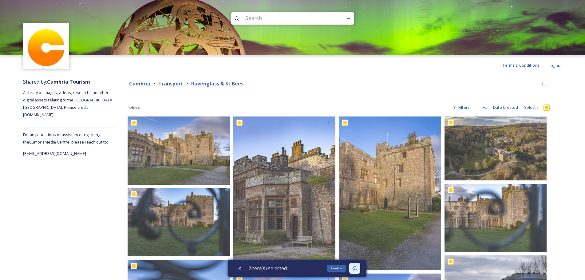
checkbox input "true"
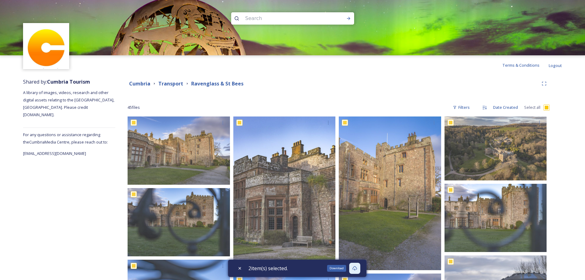
checkbox input "true"
click at [360, 269] on icon at bounding box center [357, 268] width 5 height 5
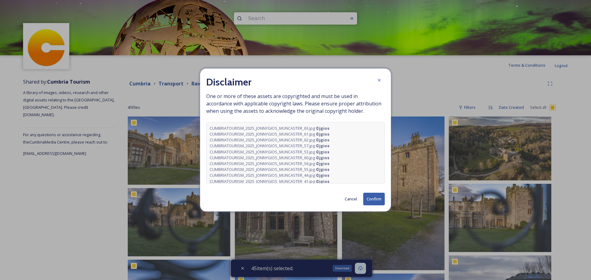
click at [377, 198] on button "Confirm" at bounding box center [374, 199] width 22 height 13
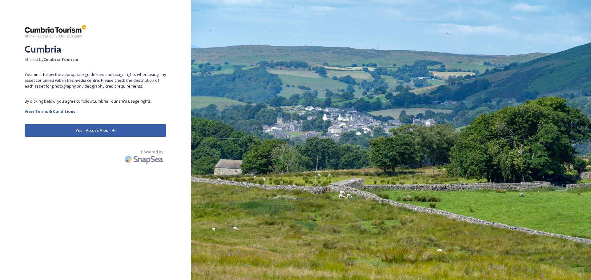
click at [83, 132] on button "Yes - Access Files" at bounding box center [96, 130] width 142 height 13
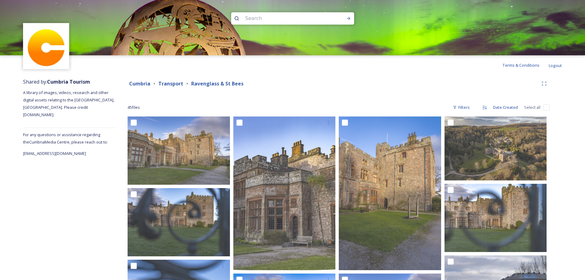
click at [547, 108] on input "checkbox" at bounding box center [547, 108] width 6 height 6
checkbox input "true"
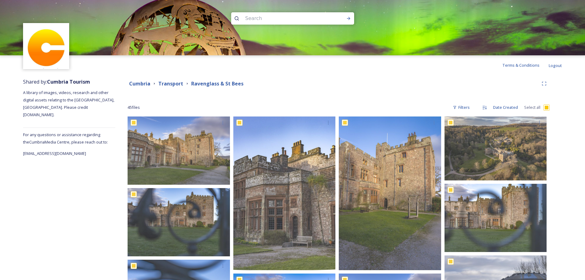
checkbox input "true"
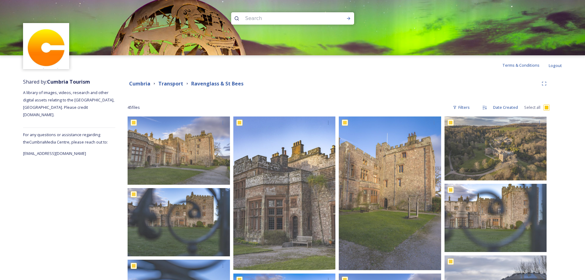
checkbox input "true"
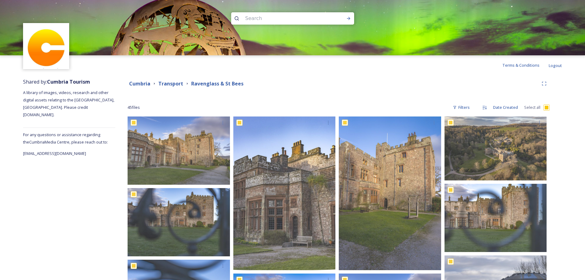
checkbox input "true"
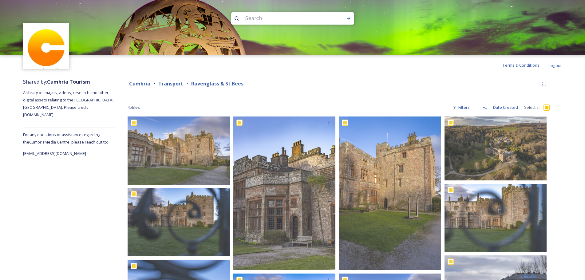
checkbox input "true"
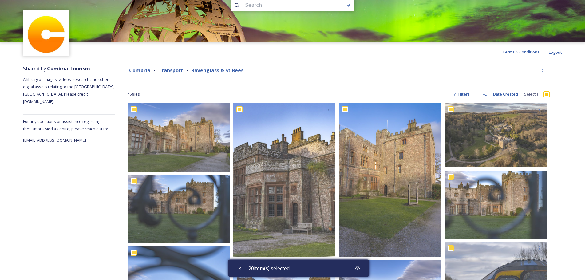
scroll to position [17, 0]
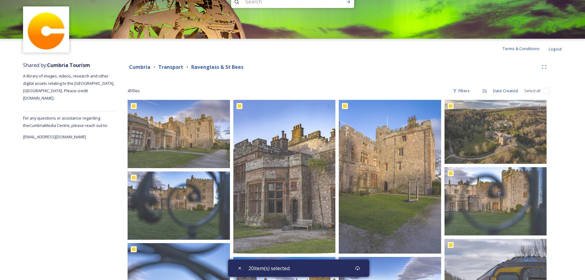
click at [548, 90] on input "checkbox" at bounding box center [547, 91] width 6 height 6
checkbox input "true"
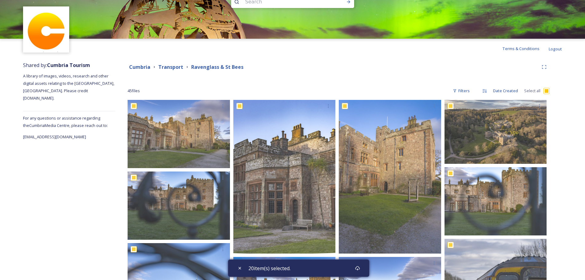
checkbox input "true"
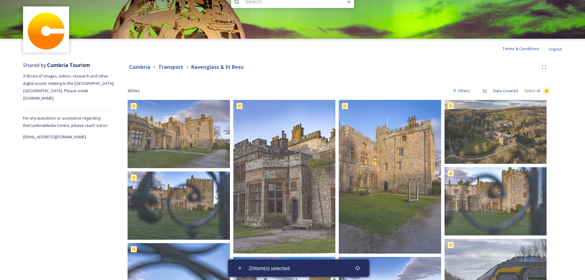
checkbox input "true"
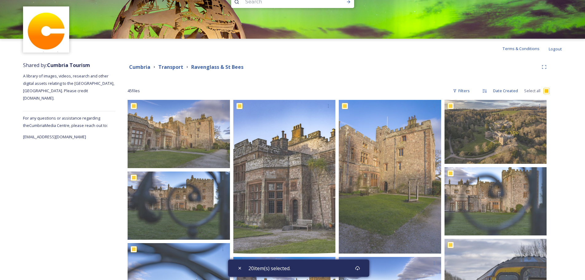
checkbox input "true"
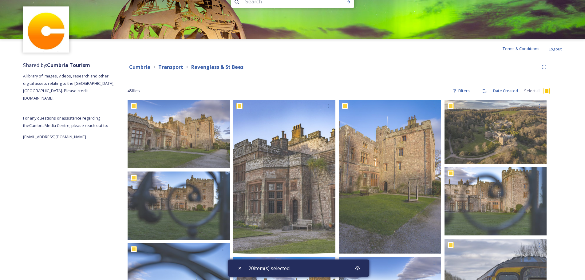
checkbox input "true"
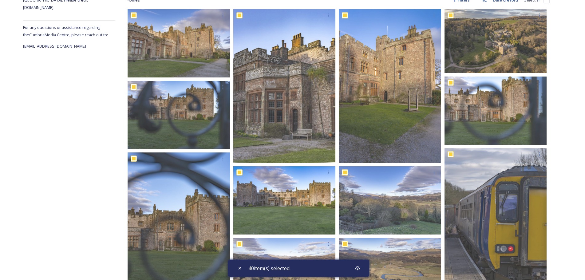
scroll to position [0, 0]
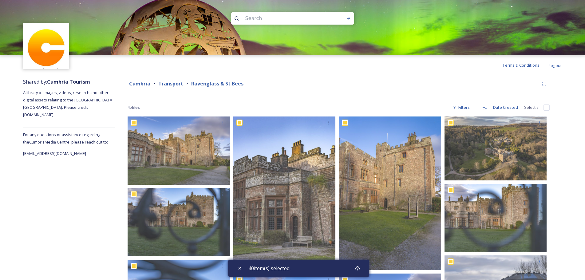
click at [546, 108] on input "checkbox" at bounding box center [547, 108] width 6 height 6
checkbox input "true"
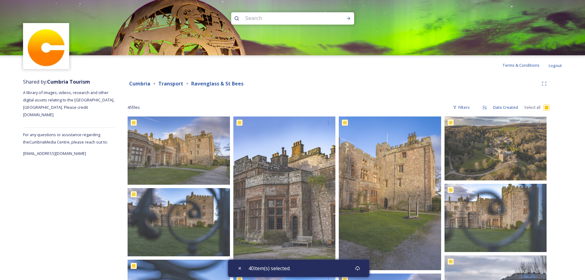
checkbox input "true"
click at [358, 268] on icon at bounding box center [357, 268] width 5 height 5
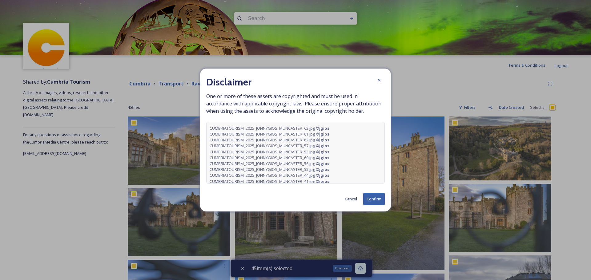
click at [372, 199] on button "Confirm" at bounding box center [374, 199] width 22 height 13
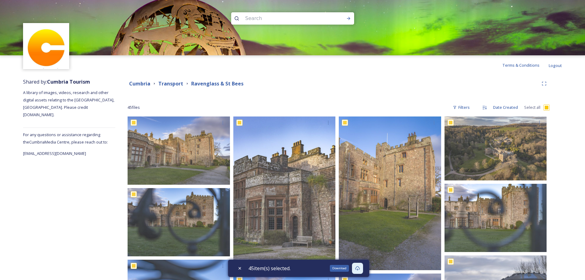
click at [166, 82] on strong "Transport" at bounding box center [170, 83] width 25 height 7
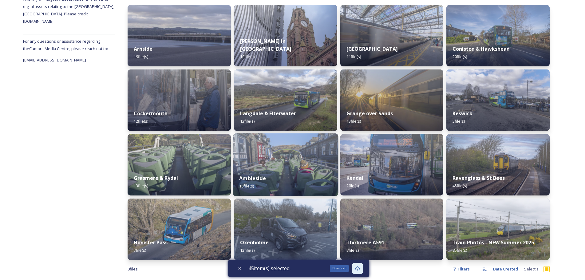
scroll to position [93, 0]
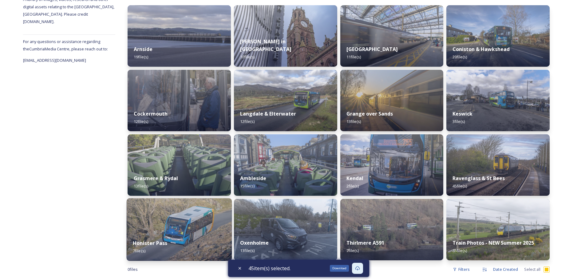
click at [209, 224] on img at bounding box center [179, 229] width 105 height 63
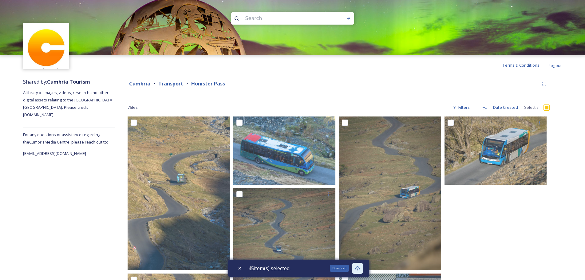
click at [547, 107] on input "checkbox" at bounding box center [547, 108] width 6 height 6
checkbox input "true"
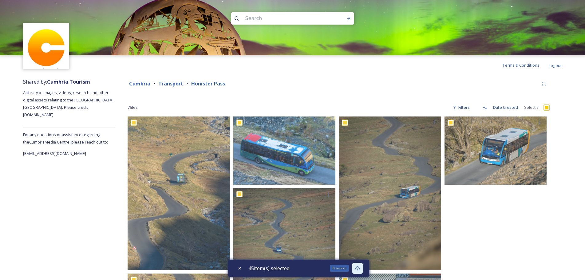
checkbox input "true"
click at [356, 270] on icon at bounding box center [355, 268] width 5 height 5
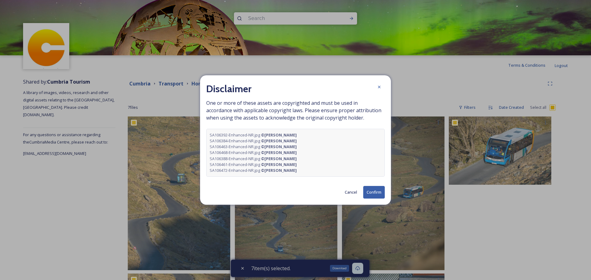
click at [376, 195] on button "Confirm" at bounding box center [374, 192] width 22 height 13
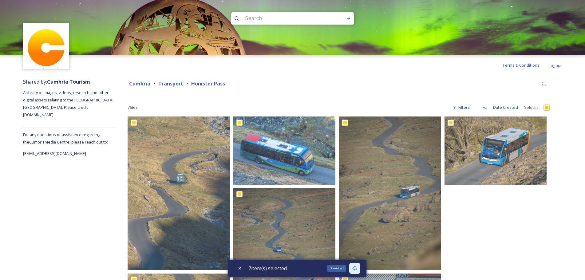
click at [496, 226] on div at bounding box center [498, 231] width 106 height 229
click at [172, 83] on strong "Transport" at bounding box center [170, 83] width 25 height 7
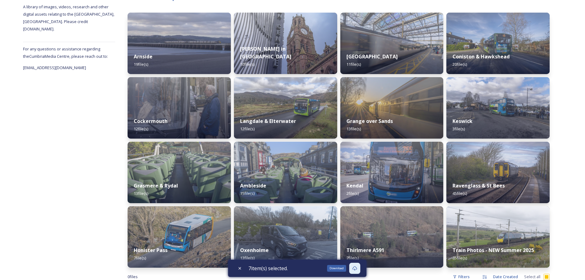
scroll to position [102, 0]
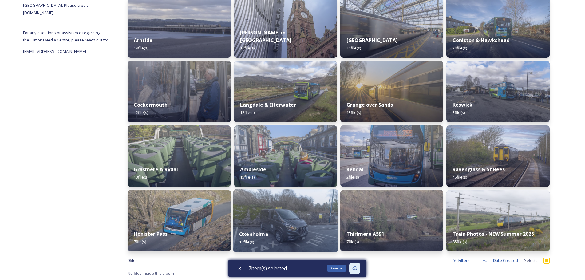
click at [277, 227] on div "Oxenholme 13 file(s)" at bounding box center [285, 238] width 105 height 28
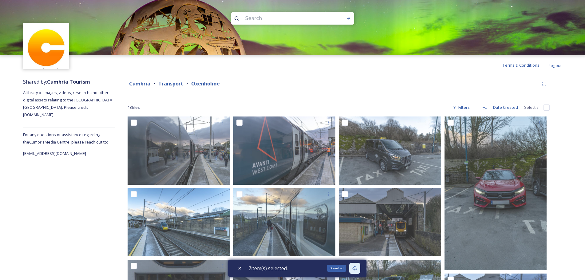
click at [547, 106] on input "checkbox" at bounding box center [547, 108] width 6 height 6
checkbox input "true"
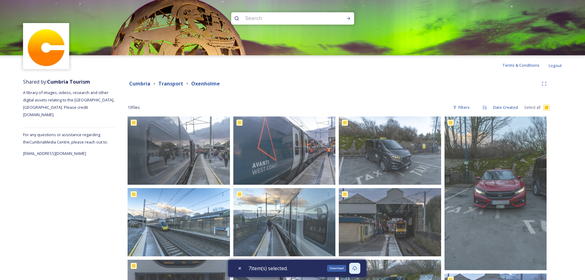
checkbox input "true"
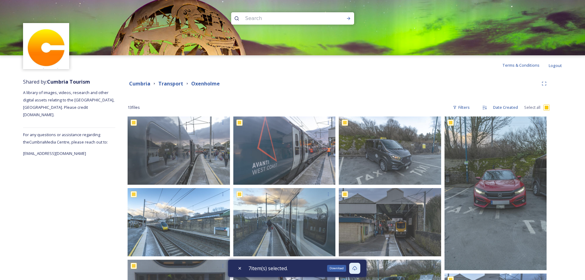
checkbox input "true"
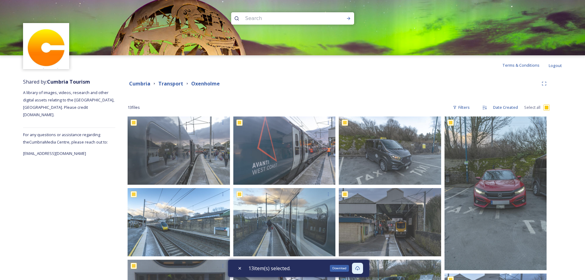
click at [359, 269] on icon at bounding box center [357, 268] width 5 height 5
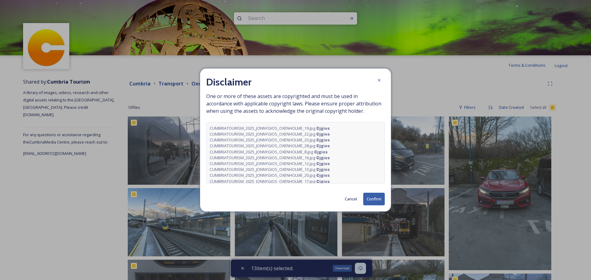
click at [374, 199] on button "Confirm" at bounding box center [374, 199] width 22 height 13
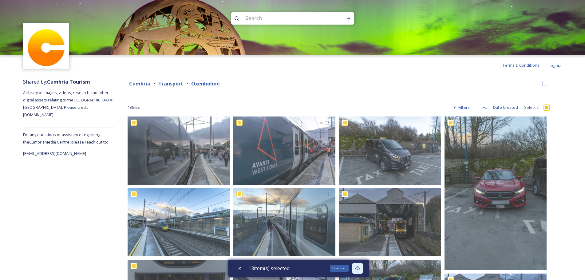
click at [570, 160] on div "Shared by: Cumbria Tourism A library of images, videos, research and other digi…" at bounding box center [292, 268] width 585 height 386
click at [171, 84] on strong "Transport" at bounding box center [170, 83] width 25 height 7
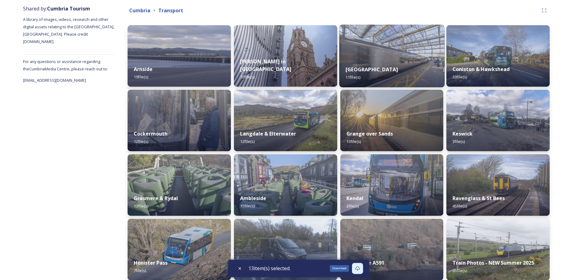
scroll to position [102, 0]
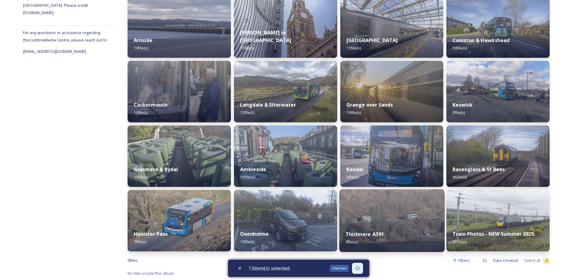
click at [382, 222] on img at bounding box center [391, 221] width 105 height 63
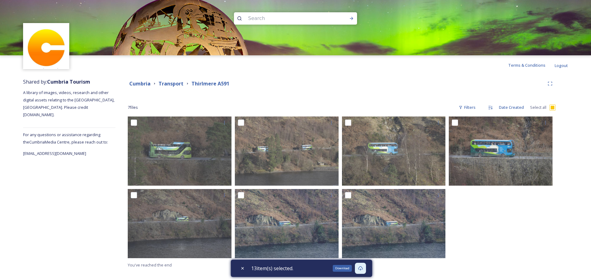
click at [552, 106] on input "checkbox" at bounding box center [552, 108] width 6 height 6
checkbox input "true"
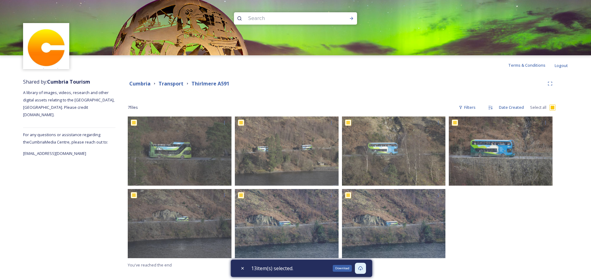
checkbox input "true"
click at [360, 268] on icon at bounding box center [357, 268] width 5 height 5
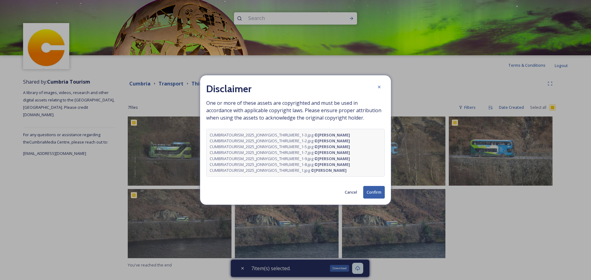
click at [377, 194] on button "Confirm" at bounding box center [374, 192] width 22 height 13
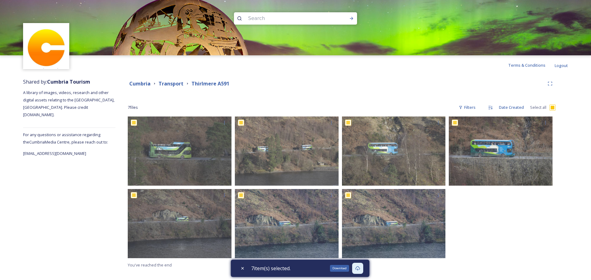
click at [547, 241] on div at bounding box center [502, 189] width 107 height 145
click at [172, 84] on strong "Transport" at bounding box center [170, 83] width 25 height 7
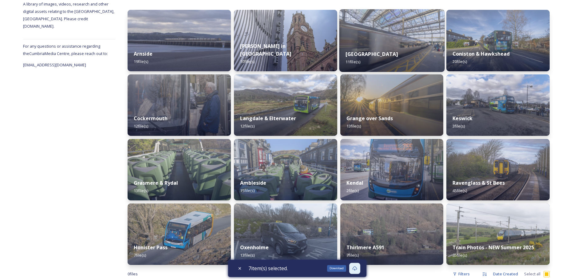
scroll to position [102, 0]
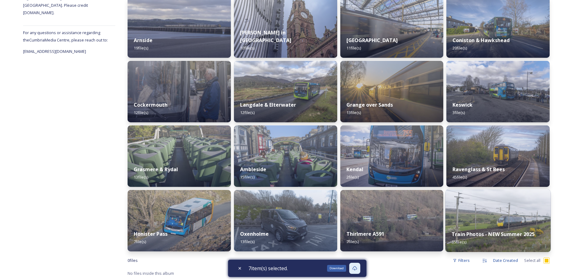
click at [485, 207] on img at bounding box center [498, 221] width 105 height 63
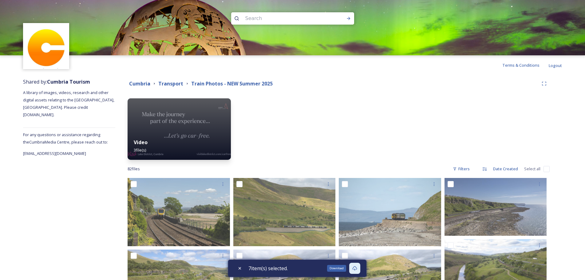
click at [547, 170] on input "checkbox" at bounding box center [547, 169] width 6 height 6
checkbox input "true"
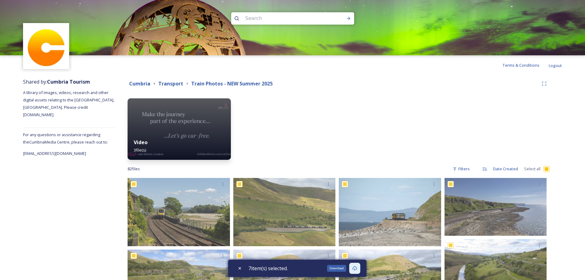
checkbox input "true"
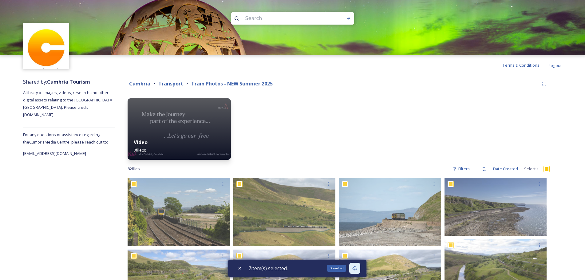
checkbox input "true"
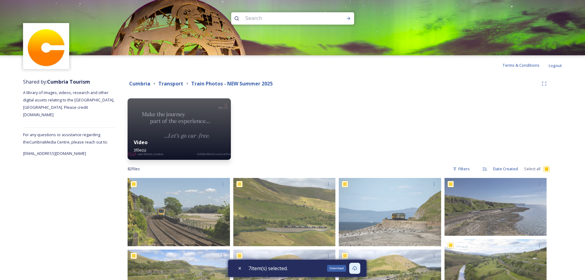
checkbox input "true"
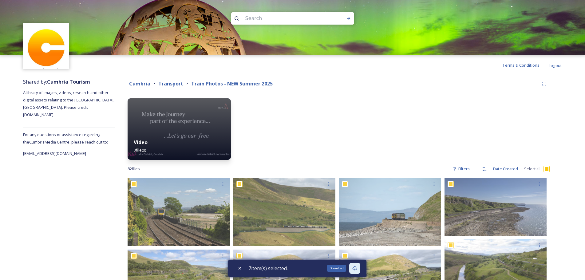
checkbox input "true"
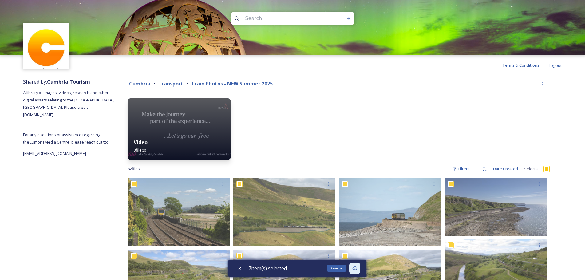
checkbox input "true"
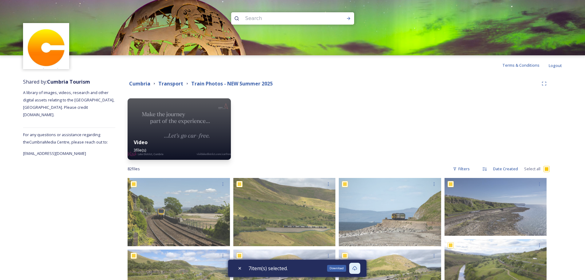
checkbox input "true"
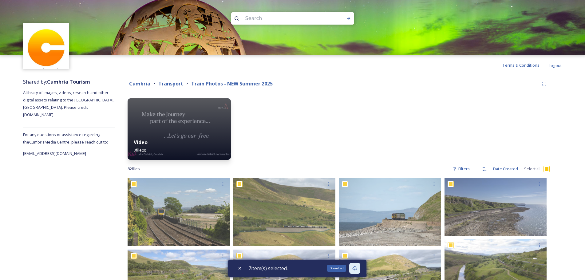
checkbox input "true"
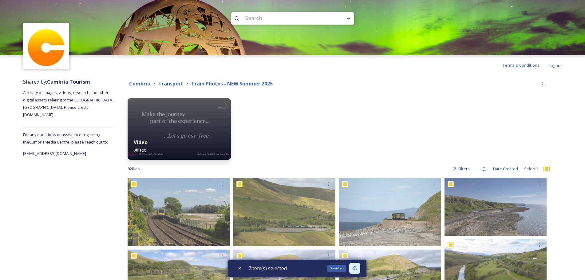
checkbox input "true"
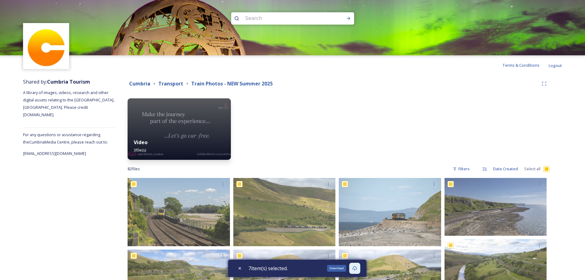
checkbox input "true"
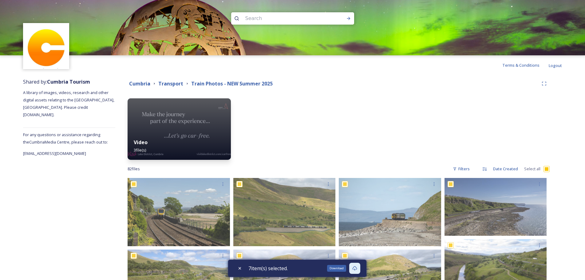
checkbox input "true"
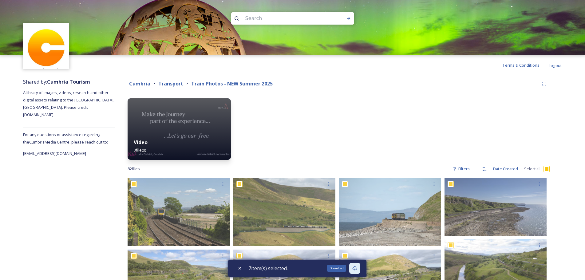
checkbox input "true"
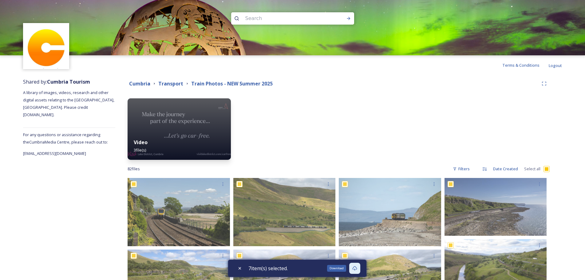
checkbox input "true"
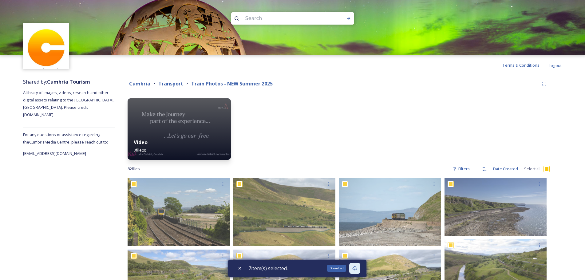
checkbox input "true"
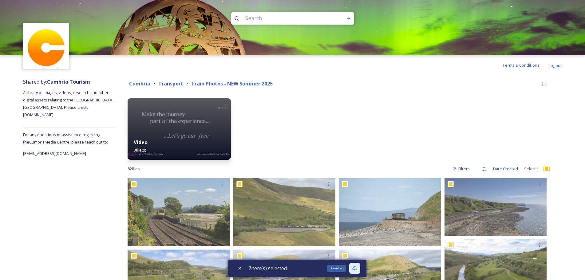
checkbox input "true"
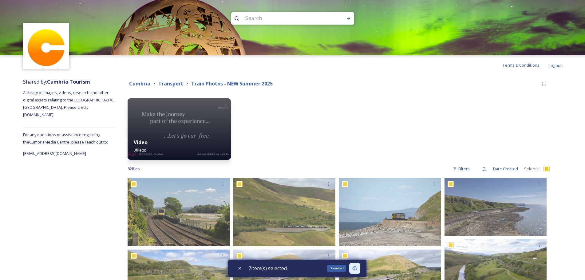
checkbox input "true"
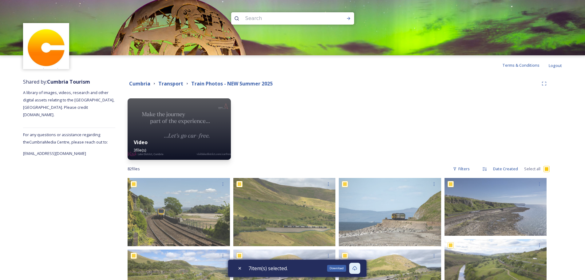
checkbox input "true"
click at [359, 269] on icon at bounding box center [357, 268] width 5 height 5
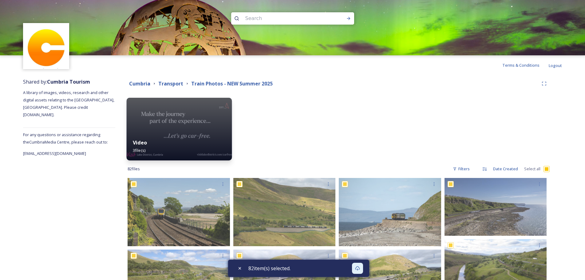
click at [182, 128] on img at bounding box center [179, 129] width 105 height 63
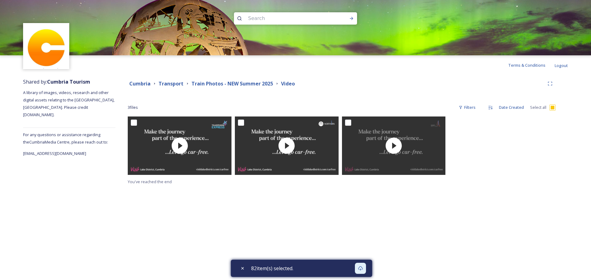
click at [552, 109] on input "checkbox" at bounding box center [552, 108] width 6 height 6
checkbox input "true"
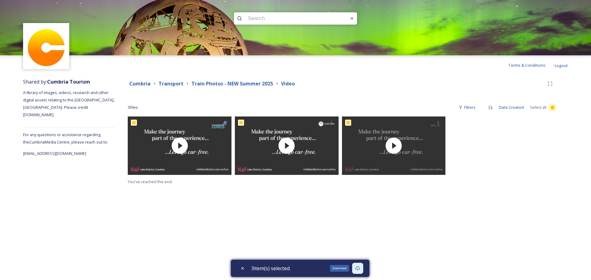
click at [359, 270] on icon at bounding box center [357, 268] width 5 height 4
click at [575, 179] on div "Shared by: Cumbria Tourism A library of images, videos, research and other digi…" at bounding box center [295, 132] width 591 height 114
click at [164, 85] on strong "Transport" at bounding box center [170, 83] width 25 height 7
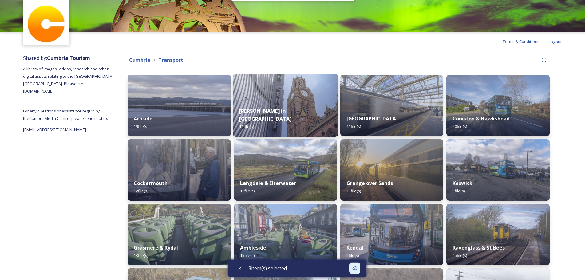
scroll to position [39, 0]
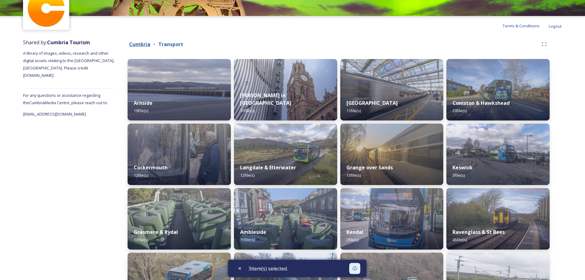
click at [140, 44] on strong "Cumbria" at bounding box center [139, 44] width 21 height 7
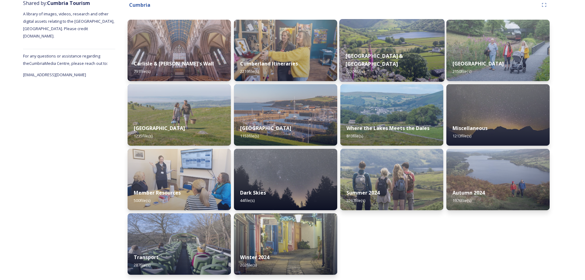
scroll to position [80, 0]
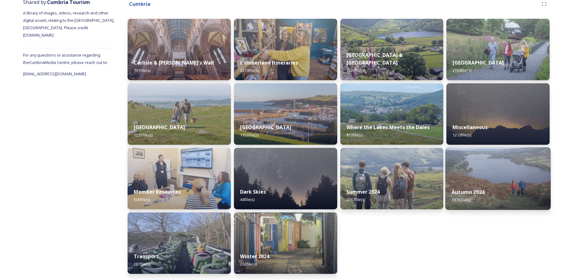
click at [506, 186] on div "Autumn 2024 1976 file(s)" at bounding box center [498, 196] width 105 height 28
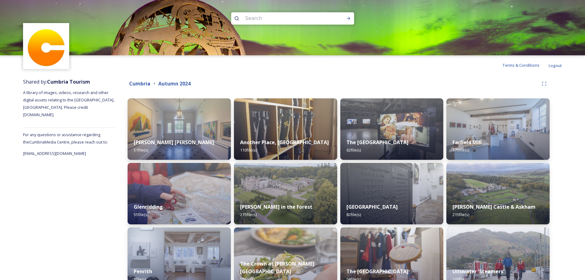
scroll to position [102, 0]
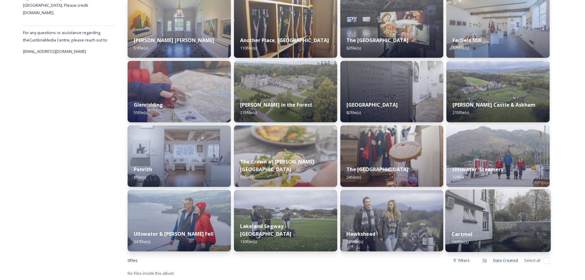
click at [492, 222] on img at bounding box center [498, 221] width 105 height 63
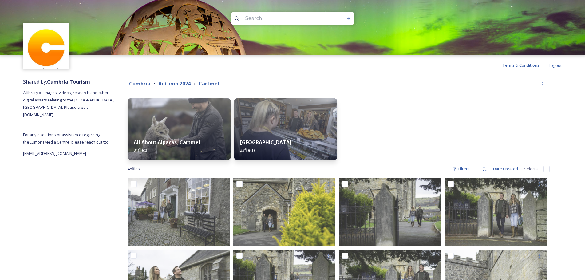
click at [142, 82] on strong "Cumbria" at bounding box center [139, 83] width 21 height 7
